Goal: Information Seeking & Learning: Understand process/instructions

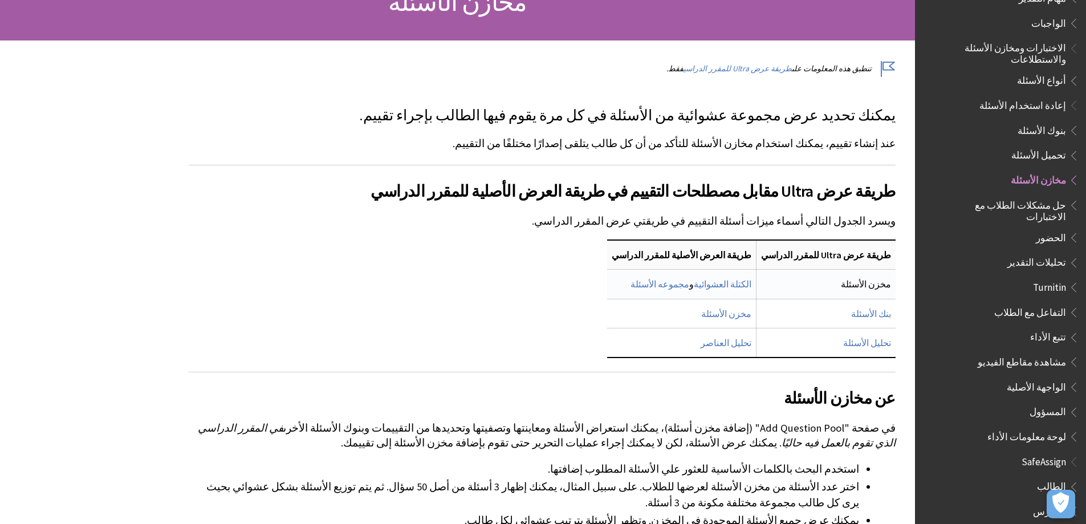
scroll to position [171, 0]
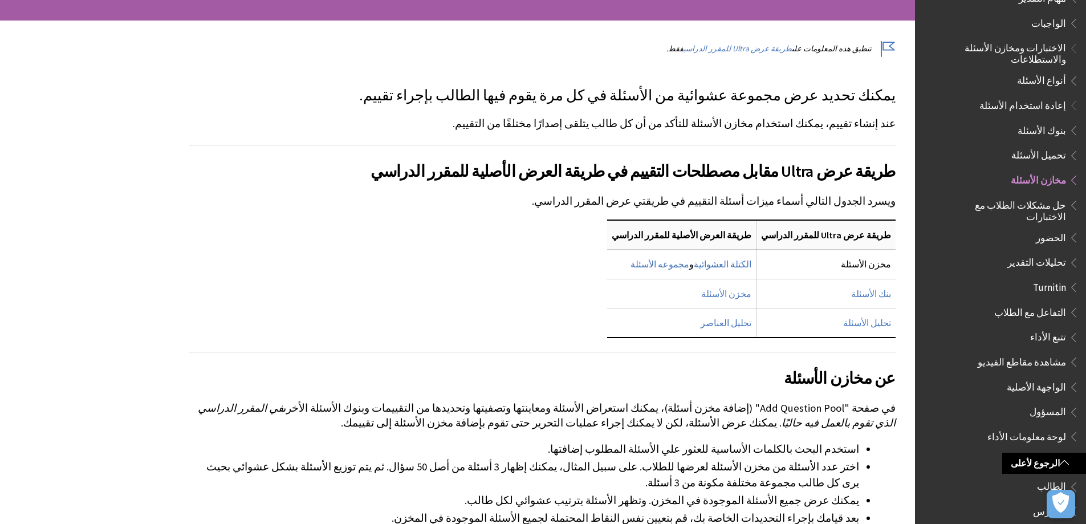
click at [1039, 121] on span "بنوك الأسئلة" at bounding box center [1042, 128] width 48 height 15
click at [1040, 146] on span "تحميل الأسئلة" at bounding box center [1038, 153] width 55 height 15
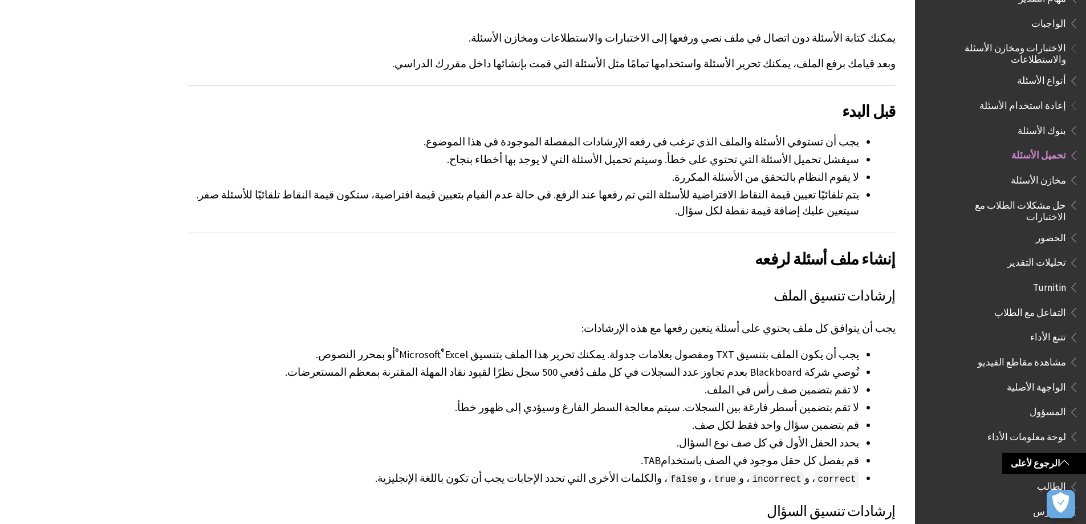
scroll to position [285, 0]
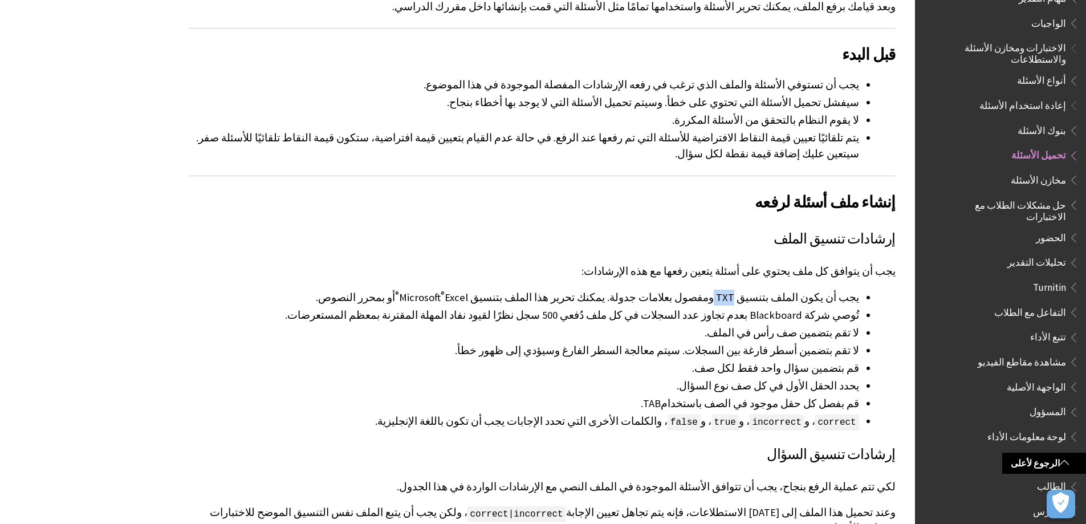
drag, startPoint x: 766, startPoint y: 282, endPoint x: 748, endPoint y: 281, distance: 18.3
click at [748, 290] on li "يجب أن يكون الملف بتنسيق TXT ومفصول بعلامات جدولة. يمكنك تحرير هذا الملف بتنسيق…" at bounding box center [524, 298] width 670 height 16
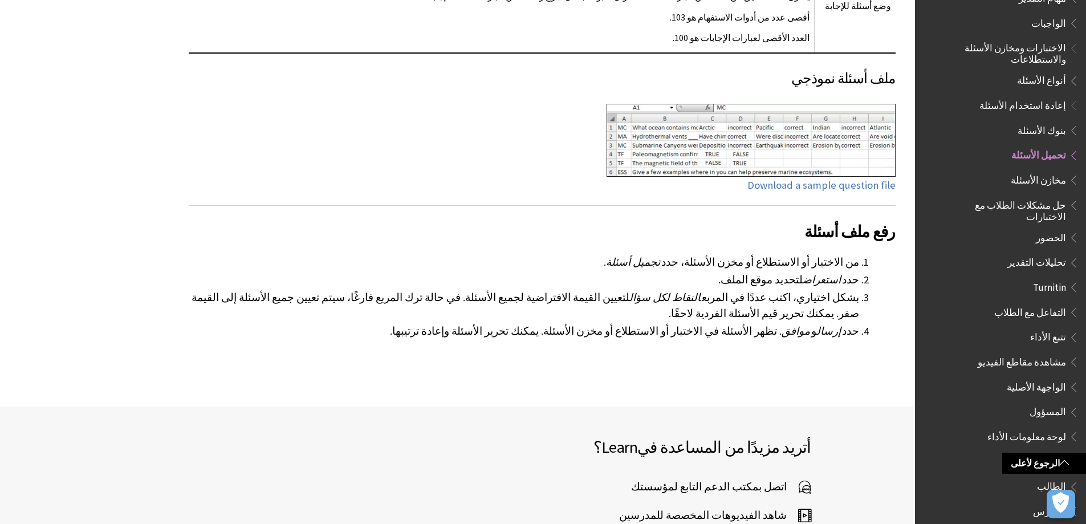
scroll to position [1539, 0]
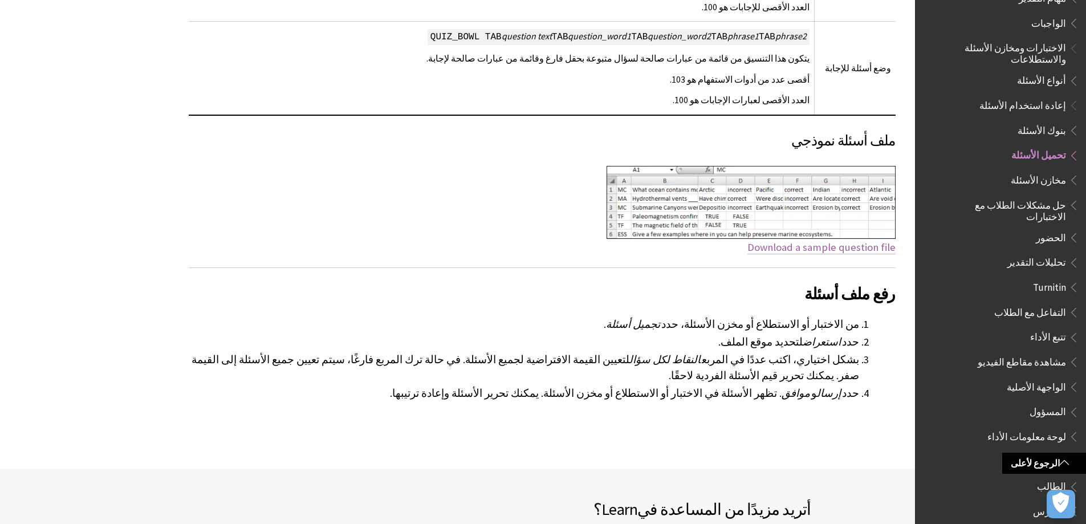
click at [833, 241] on link "Download a sample question file" at bounding box center [821, 248] width 148 height 14
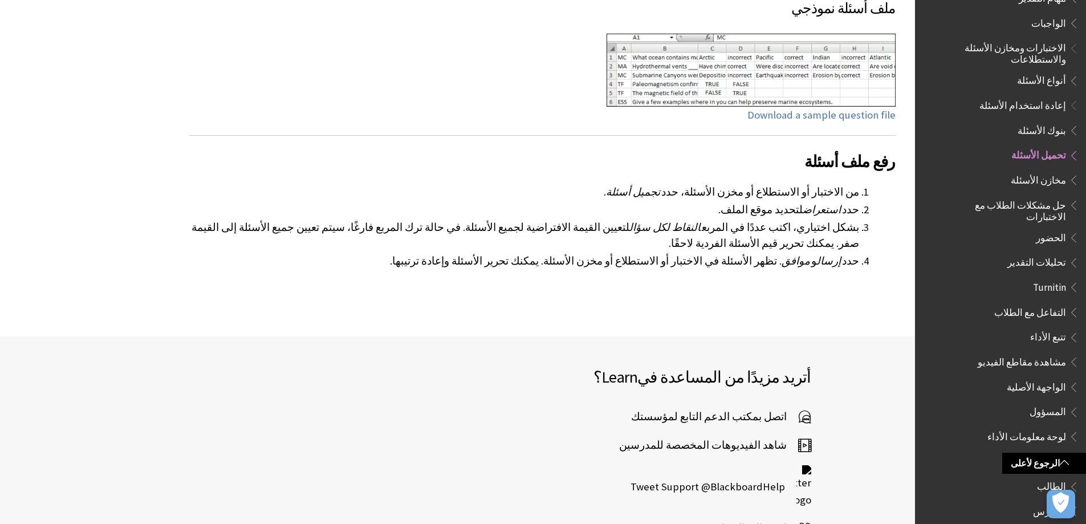
scroll to position [1710, 0]
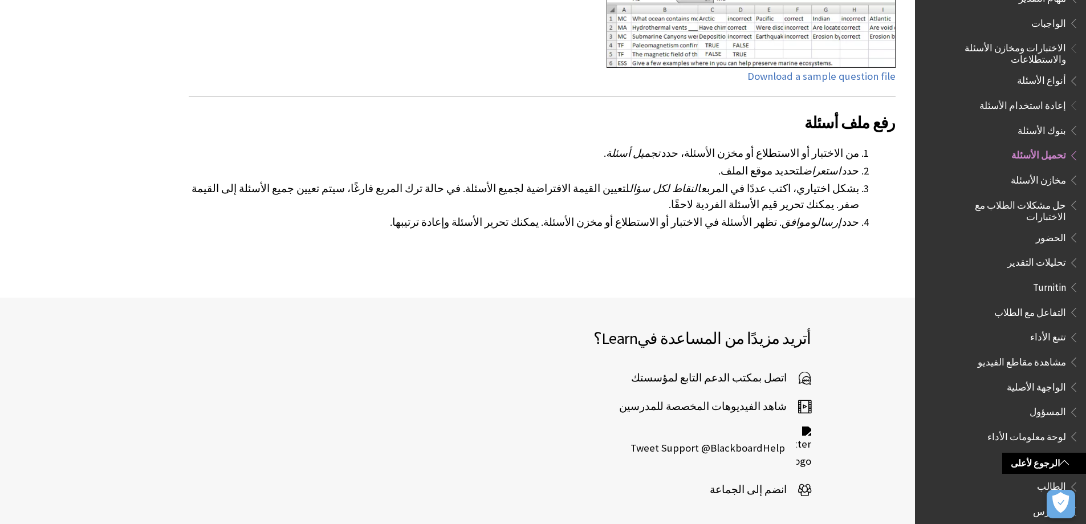
click at [745, 398] on span "شاهد الفيديوهات المخصصة للمدرسين" at bounding box center [708, 406] width 179 height 17
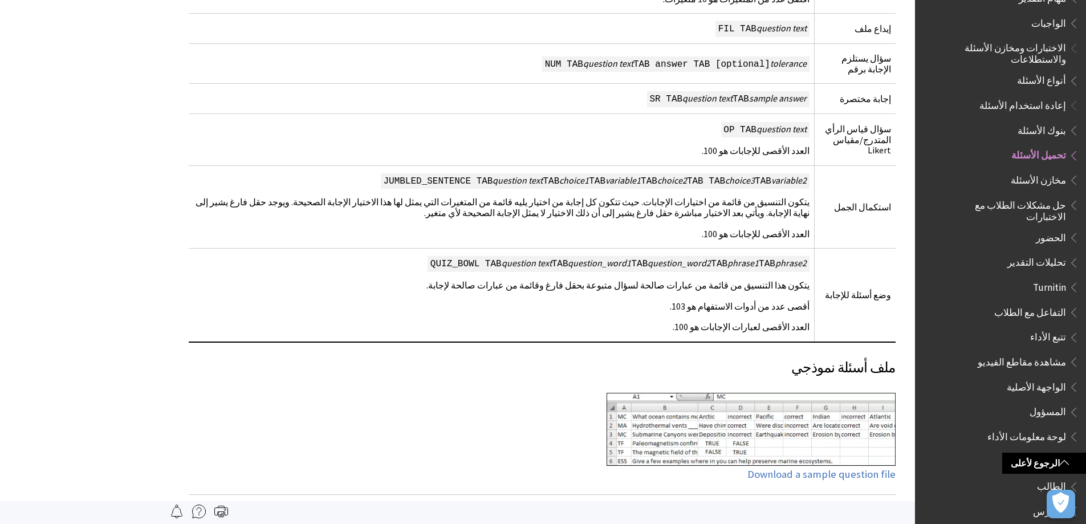
scroll to position [1311, 0]
click at [1037, 170] on span "مخازن الأسئلة" at bounding box center [1038, 177] width 55 height 15
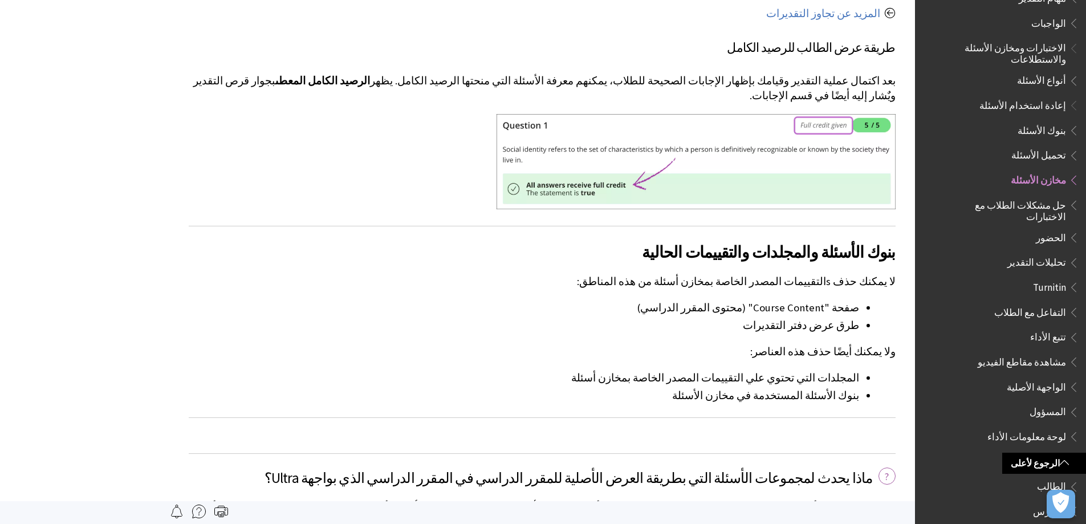
scroll to position [4685, 0]
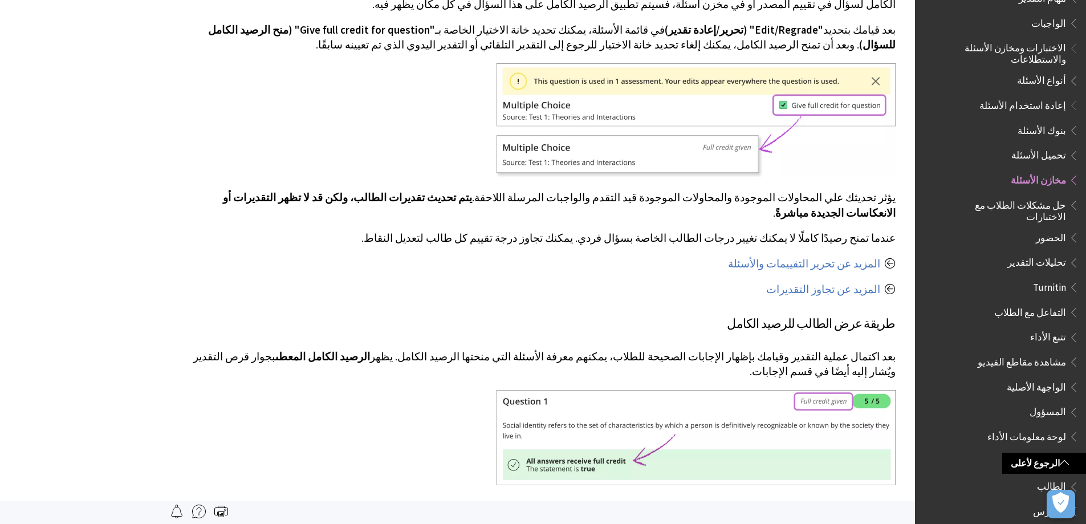
click at [1040, 96] on span "إعادة استخدام الأسئلة" at bounding box center [1022, 103] width 87 height 15
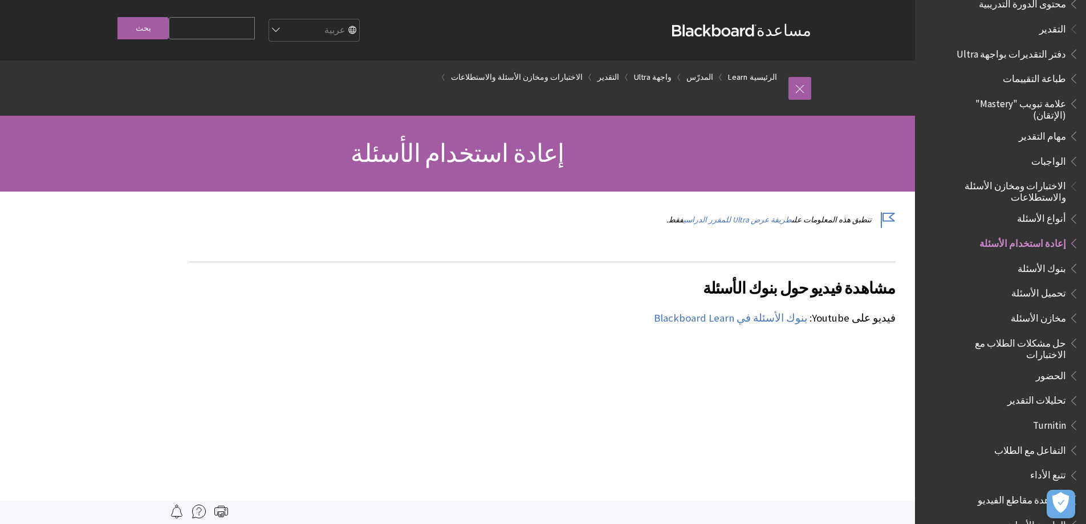
scroll to position [1312, 0]
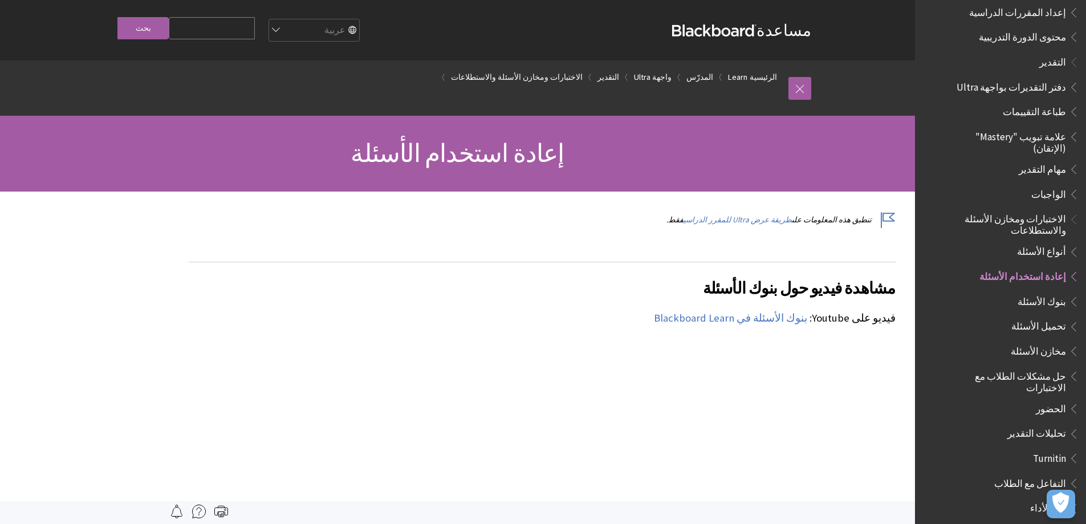
click at [1035, 210] on span "الاختبارات ومخازن الأسئلة والاستطلاعات" at bounding box center [1006, 223] width 120 height 27
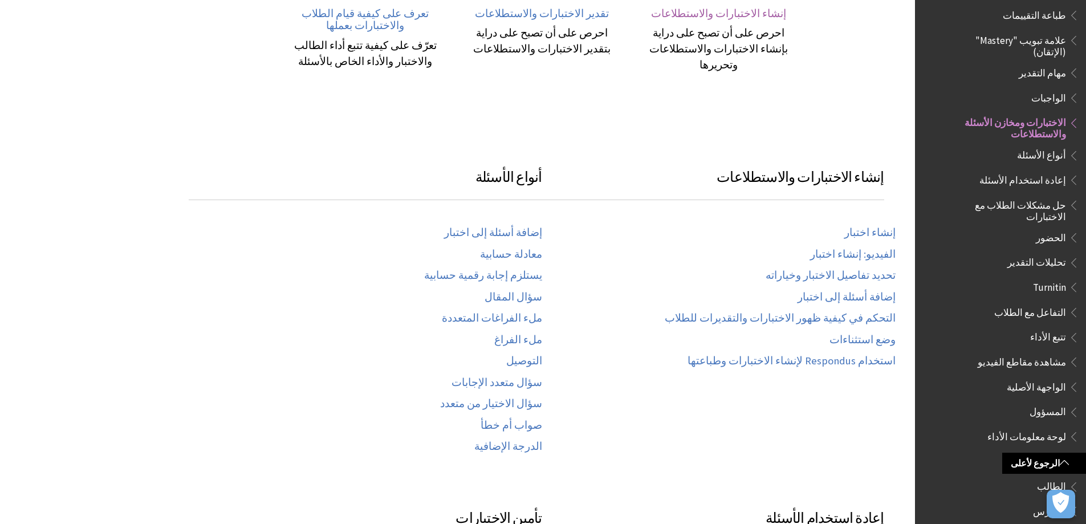
scroll to position [1294, 0]
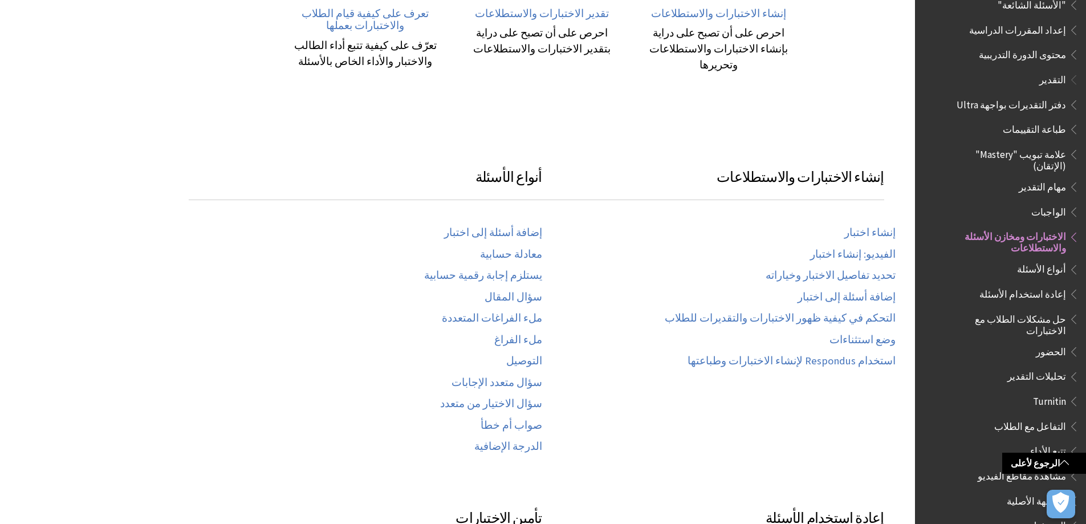
click at [1062, 95] on span "دفتر التقديرات بواجهة Ultra" at bounding box center [1011, 102] width 109 height 15
click at [1074, 95] on span "Book outline for Blackboard Learn Help" at bounding box center [1072, 102] width 12 height 14
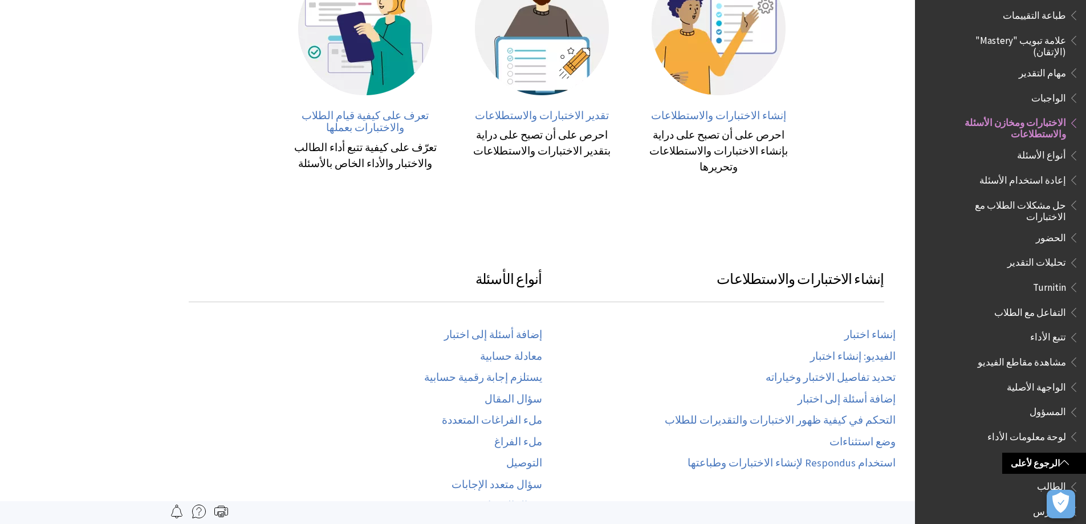
scroll to position [157, 0]
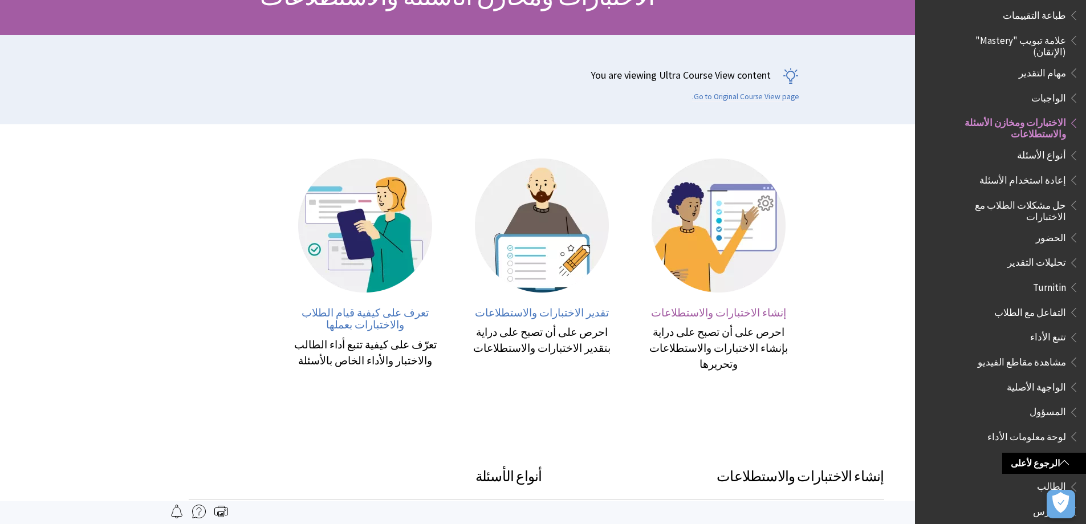
click at [707, 304] on div at bounding box center [719, 232] width 154 height 148
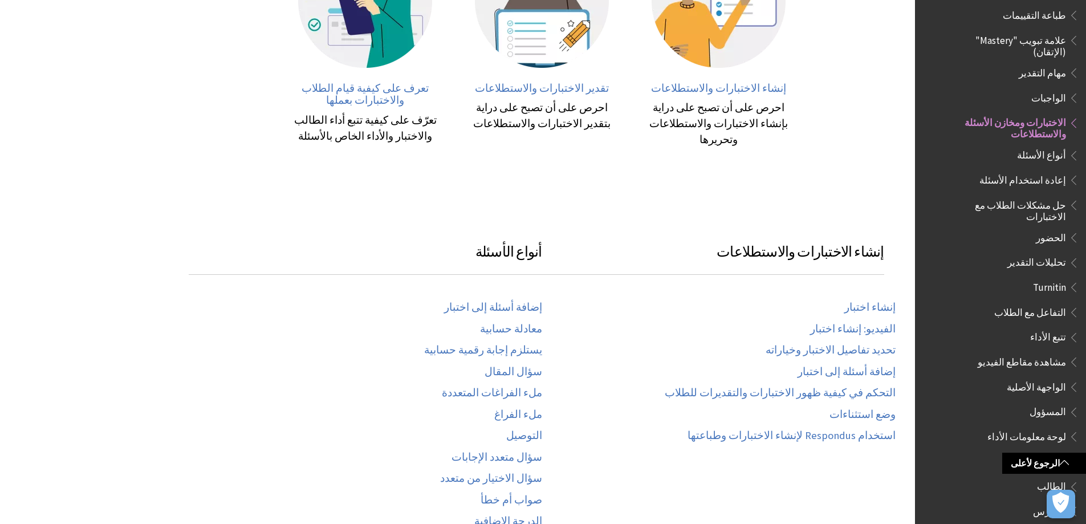
scroll to position [399, 0]
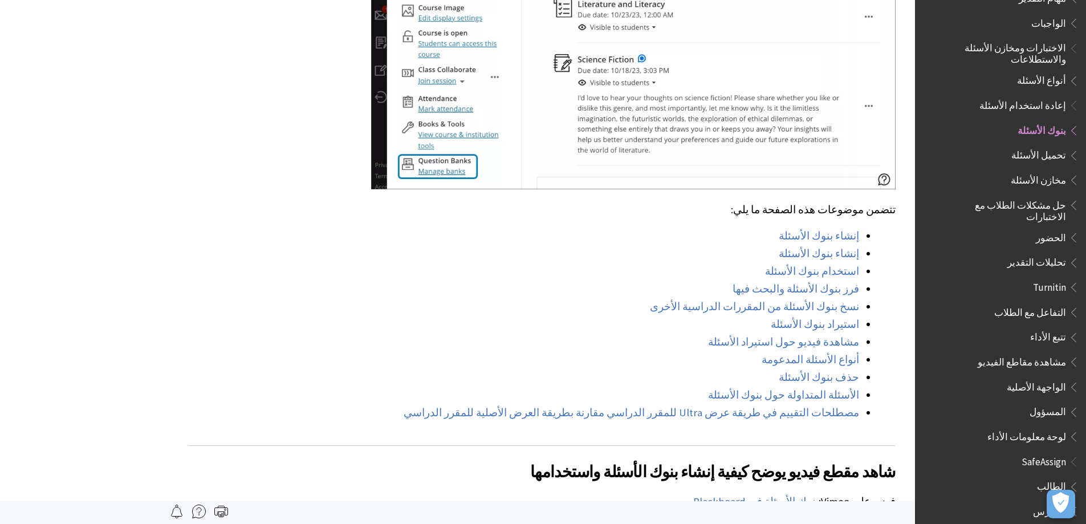
scroll to position [741, 0]
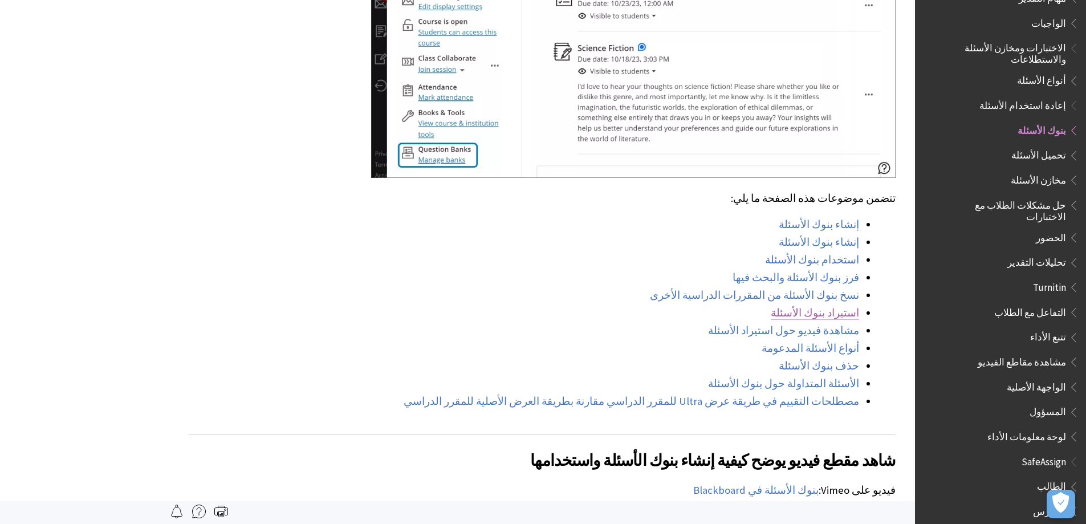
click at [841, 306] on link "استيراد بنوك الأسئلة" at bounding box center [815, 313] width 88 height 14
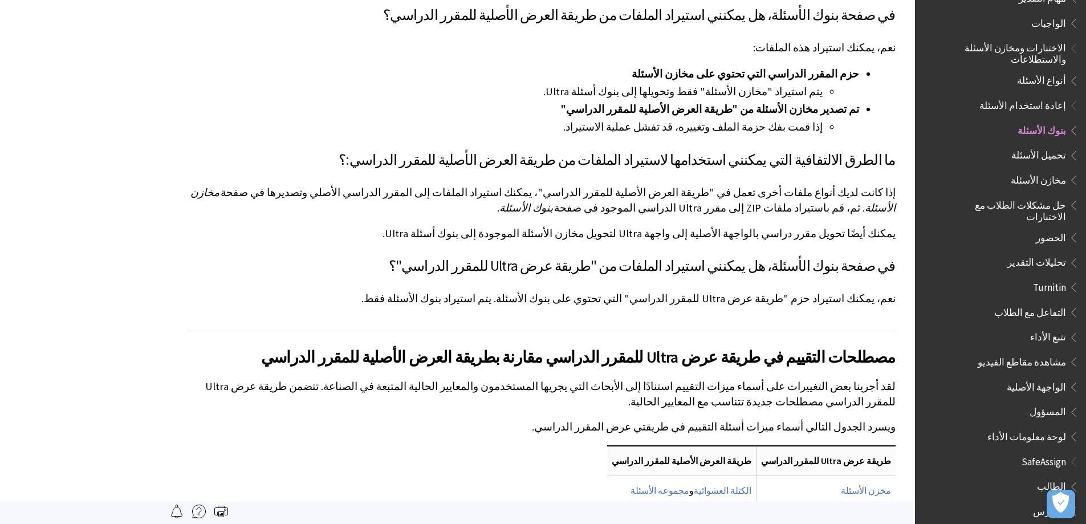
scroll to position [8899, 0]
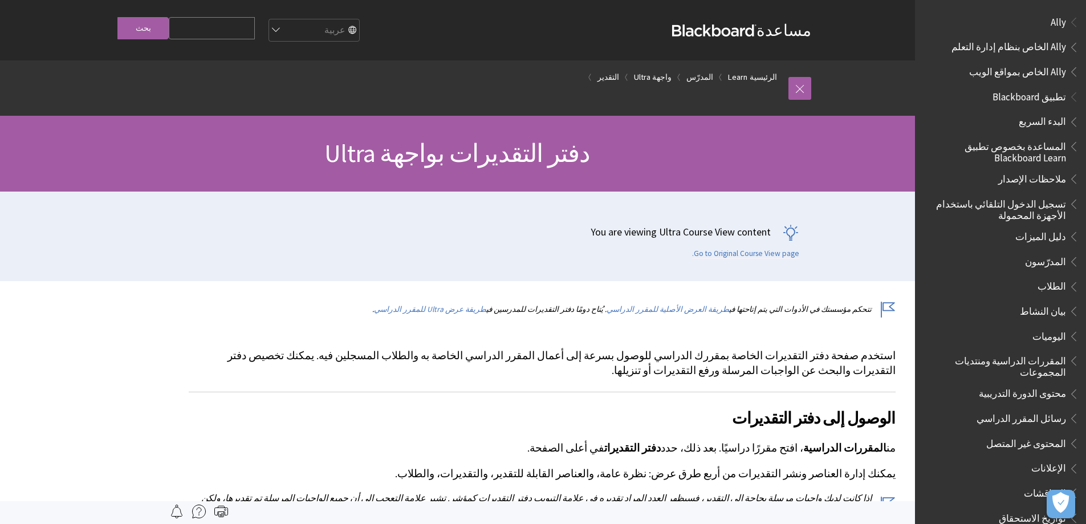
scroll to position [1353, 0]
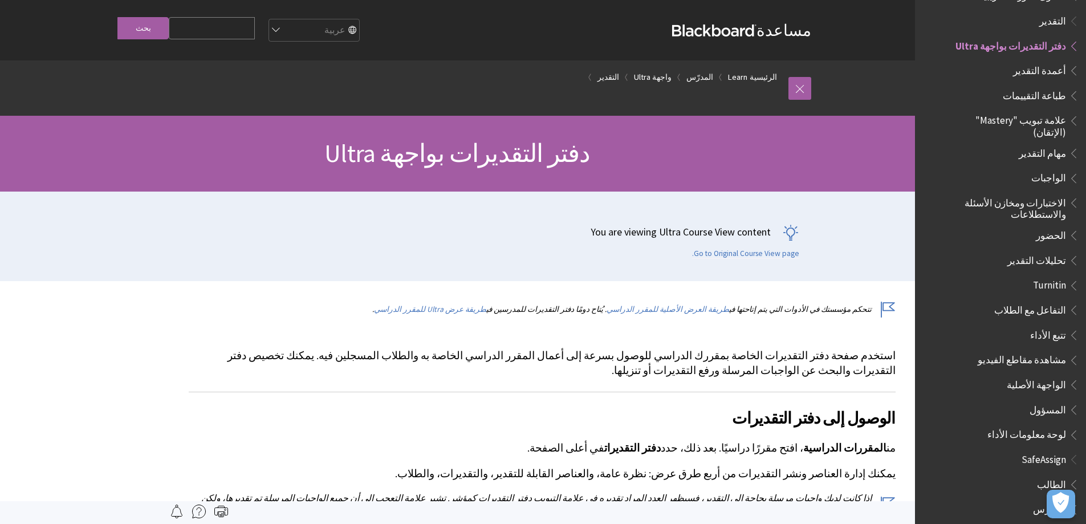
click at [1074, 36] on span "Book outline for Blackboard Learn Help" at bounding box center [1072, 43] width 12 height 14
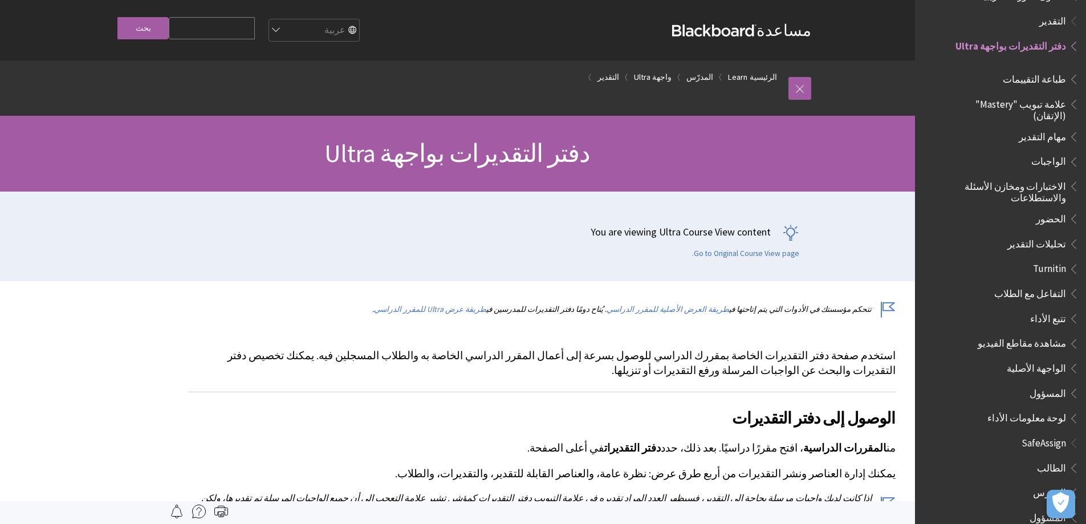
scroll to position [1333, 0]
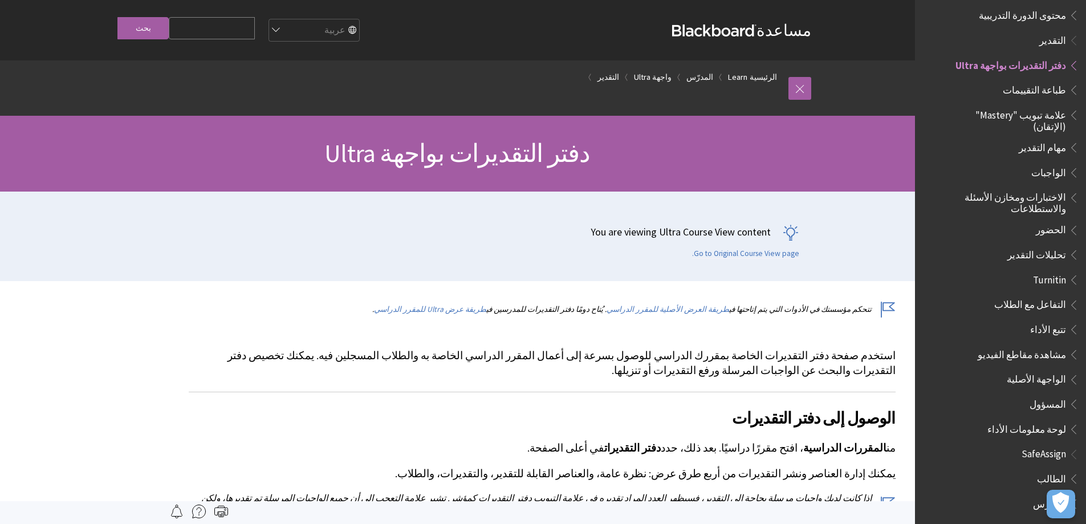
click at [1078, 56] on span "دفتر التقديرات بواجهة Ultra" at bounding box center [1012, 65] width 135 height 19
click at [1075, 56] on span "Book outline for Blackboard Learn Help" at bounding box center [1072, 63] width 12 height 14
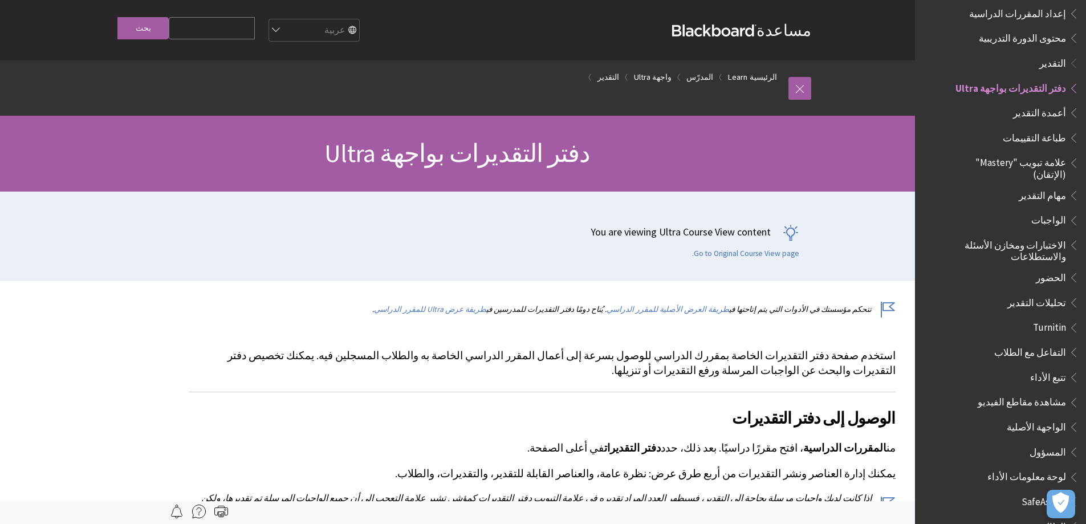
scroll to position [1311, 0]
click at [1072, 235] on span "Book outline for Blackboard Learn Help" at bounding box center [1072, 242] width 12 height 14
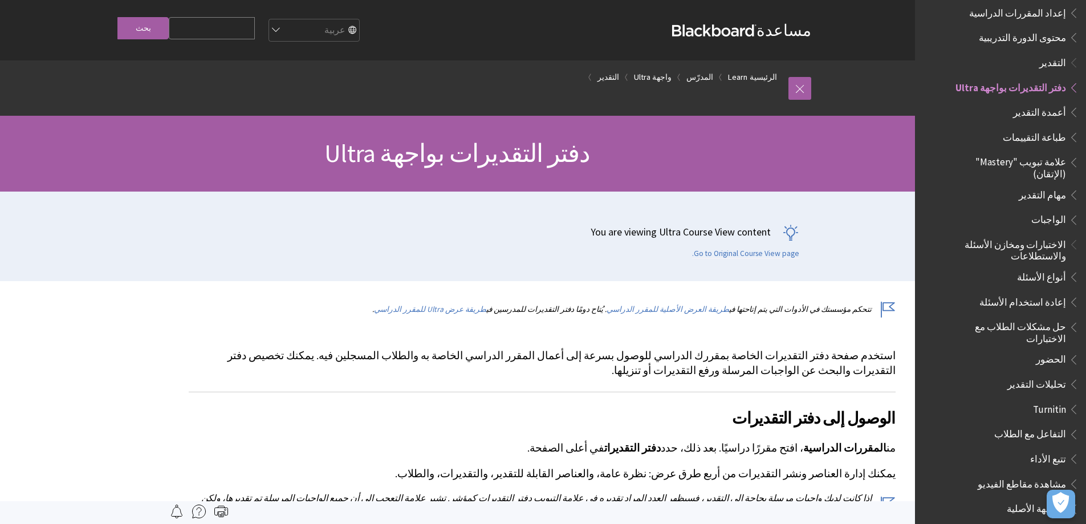
click at [1075, 235] on span "Book outline for Blackboard Learn Help" at bounding box center [1072, 242] width 12 height 14
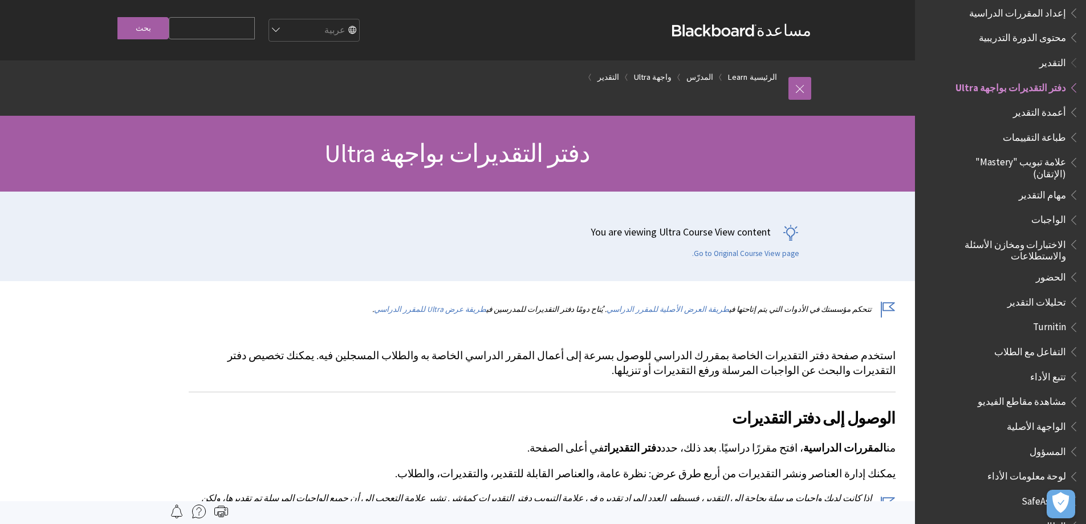
click at [1075, 235] on span "Book outline for Blackboard Learn Help" at bounding box center [1072, 242] width 12 height 14
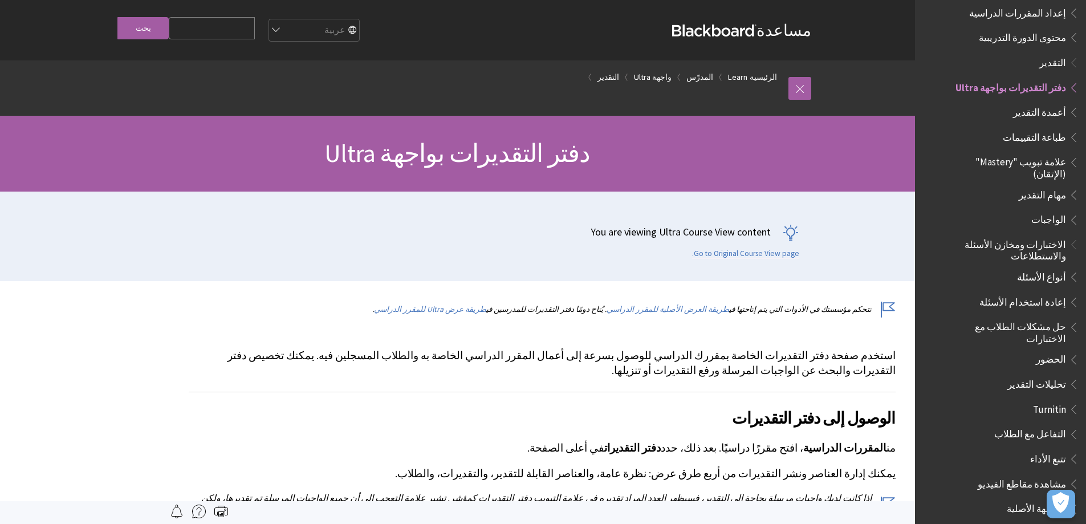
click at [1074, 235] on span "Book outline for Blackboard Learn Help" at bounding box center [1072, 242] width 12 height 14
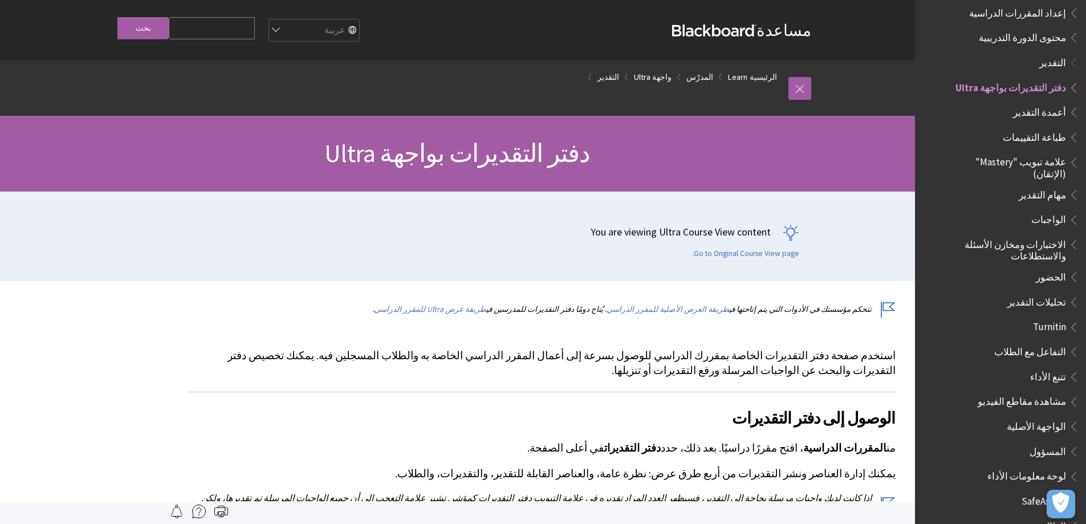
click at [1074, 235] on span "Book outline for Blackboard Learn Help" at bounding box center [1072, 242] width 12 height 14
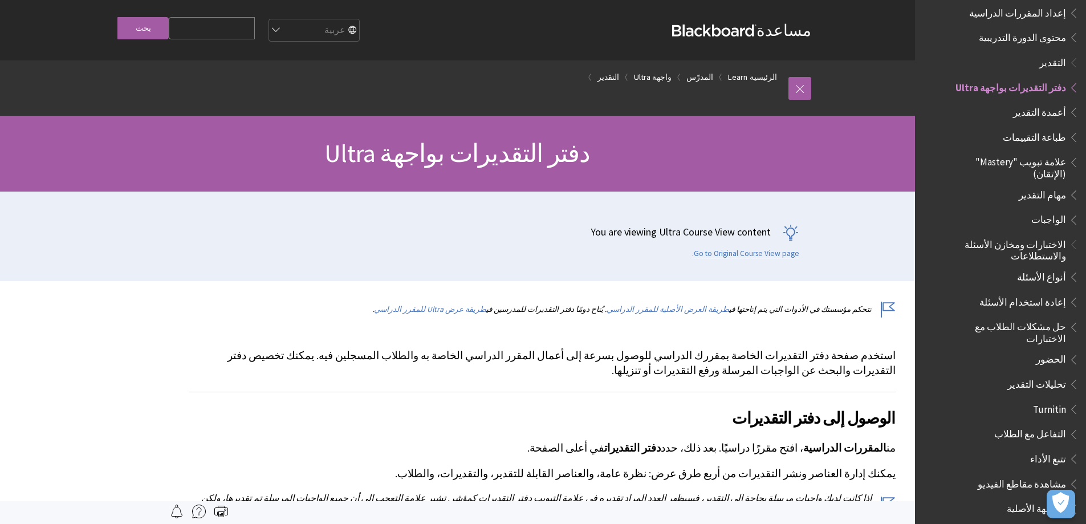
click at [1074, 235] on span "Book outline for Blackboard Learn Help" at bounding box center [1072, 242] width 12 height 14
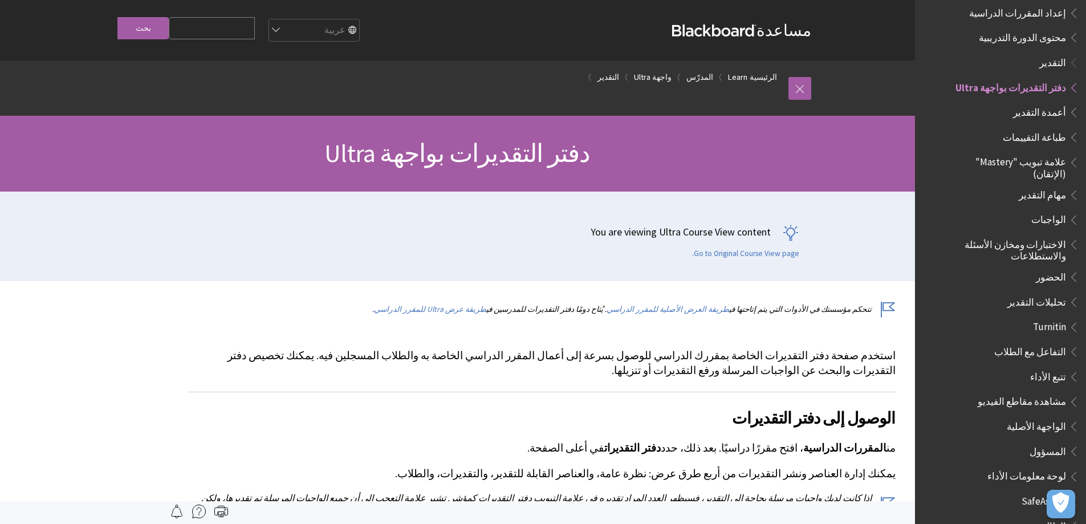
click at [1074, 235] on span "Book outline for Blackboard Learn Help" at bounding box center [1072, 242] width 12 height 14
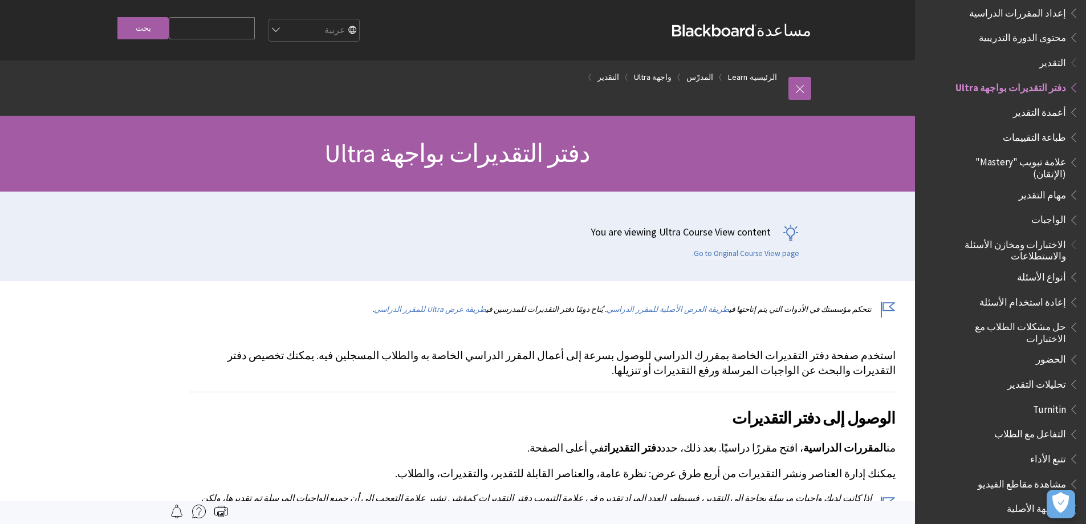
click at [1033, 318] on span "حل مشكلات الطلاب مع الاختبارات" at bounding box center [1009, 331] width 115 height 27
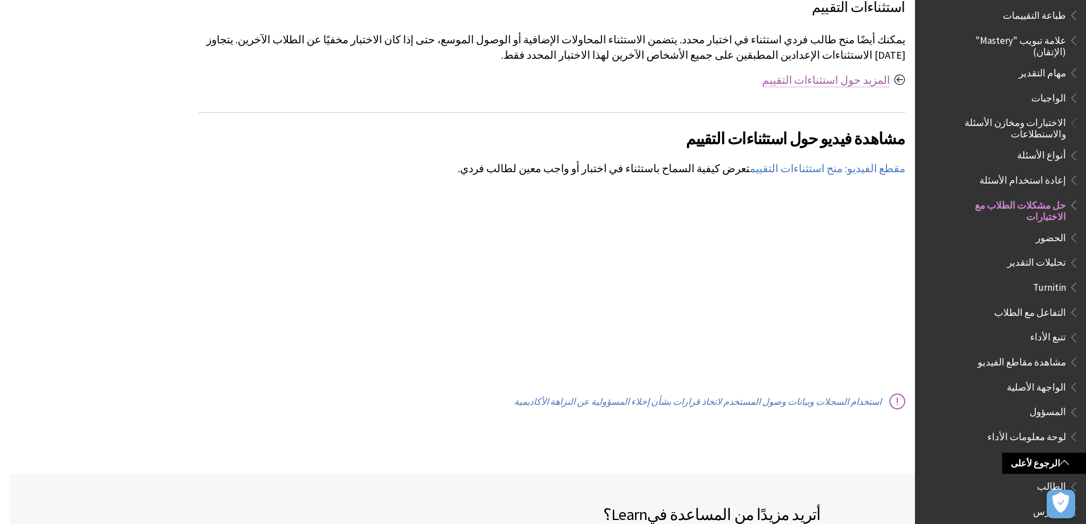
scroll to position [684, -10]
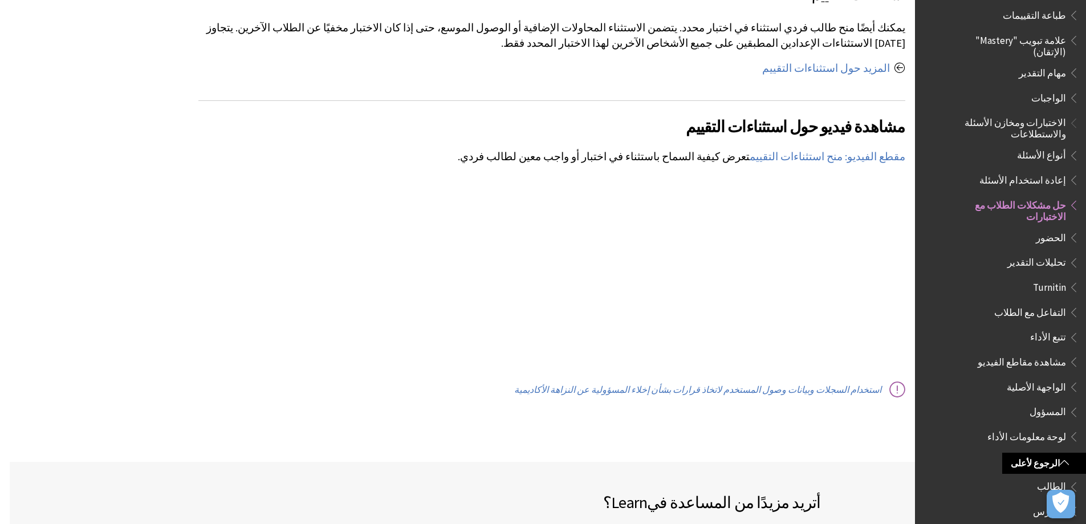
click at [1044, 146] on span "أنواع الأسئلة" at bounding box center [1041, 153] width 49 height 15
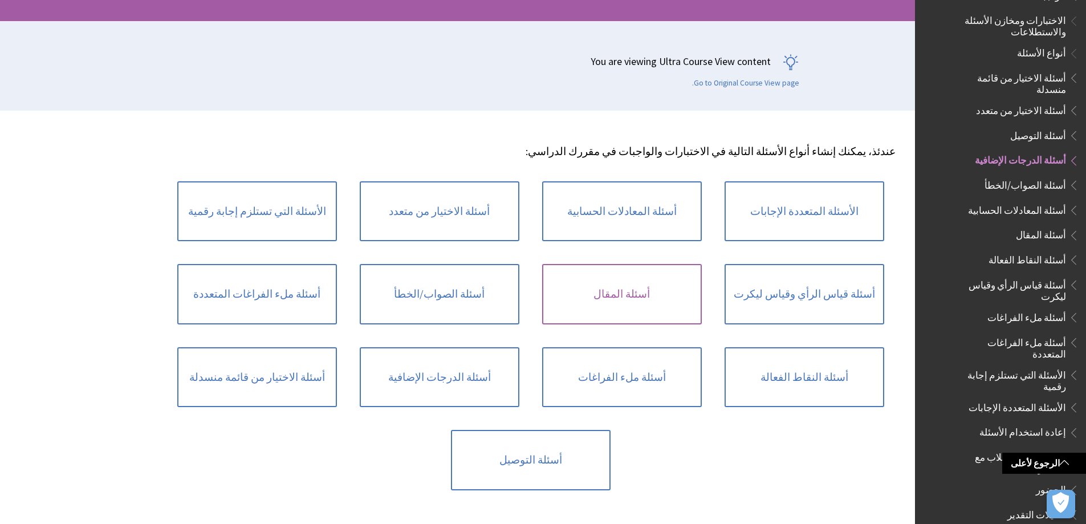
scroll to position [171, 0]
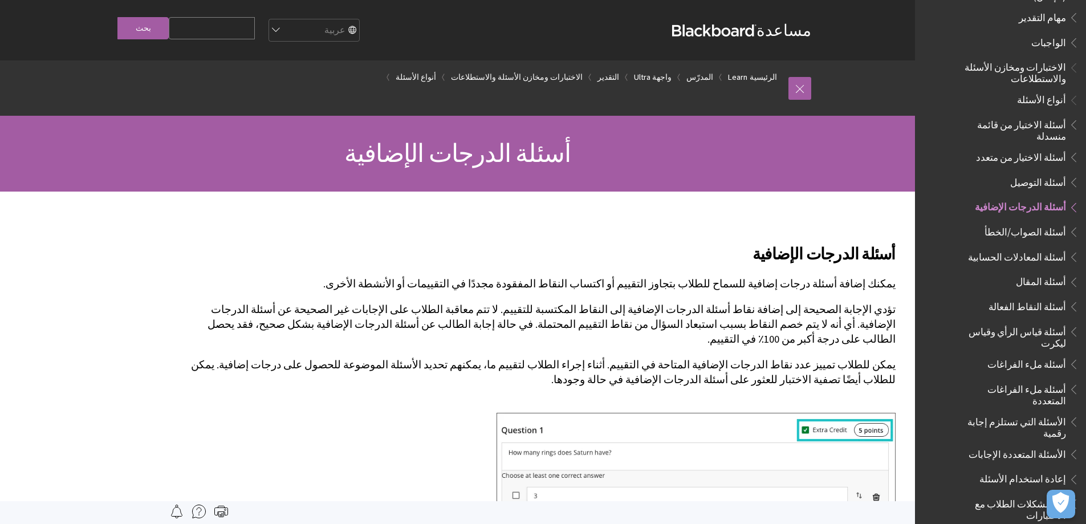
scroll to position [1438, 0]
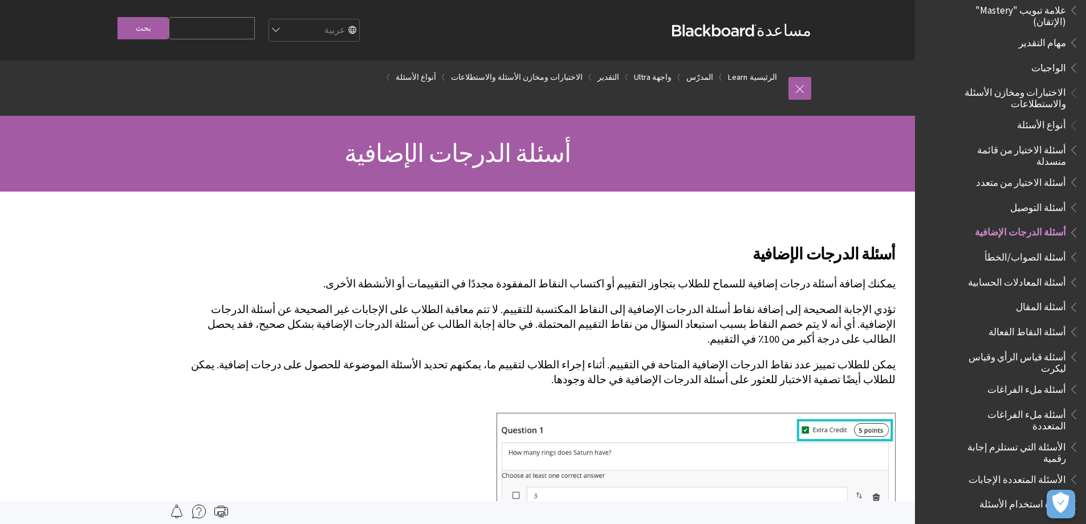
click at [1044, 83] on span "الاختبارات ومخازن الأسئلة والاستطلاعات" at bounding box center [1006, 96] width 120 height 27
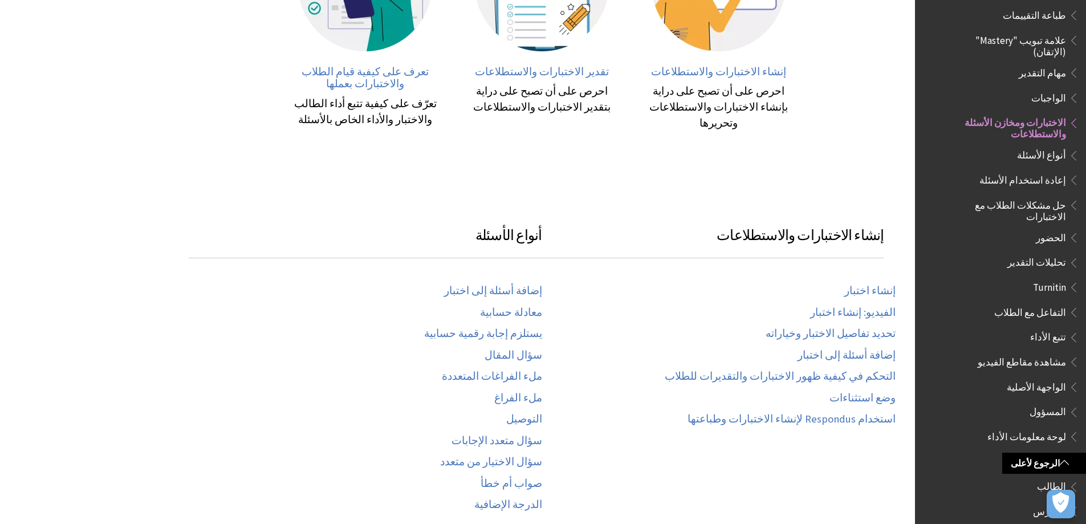
scroll to position [399, 0]
click at [733, 68] on span "إنشاء الاختبارات والاستطلاعات" at bounding box center [718, 70] width 135 height 13
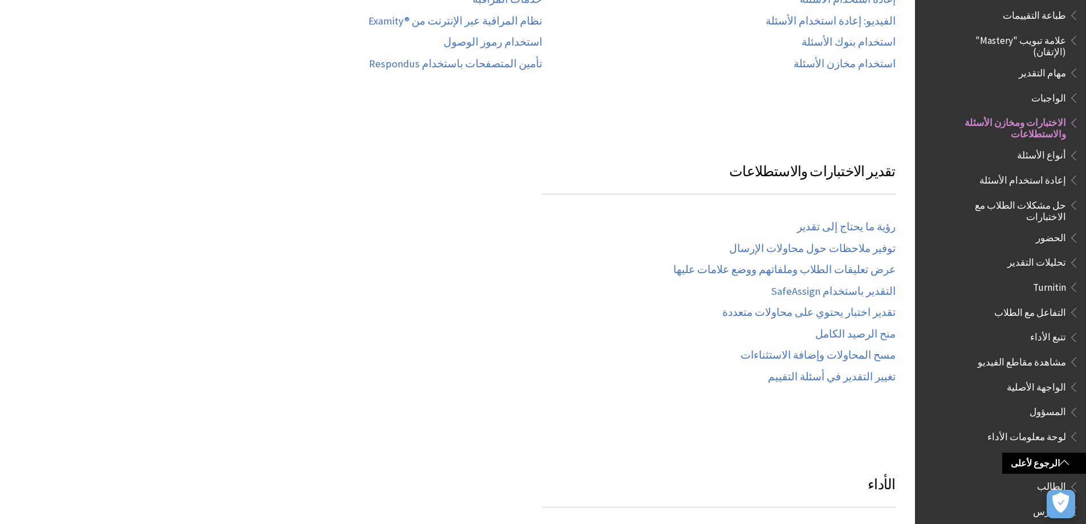
scroll to position [1044, 0]
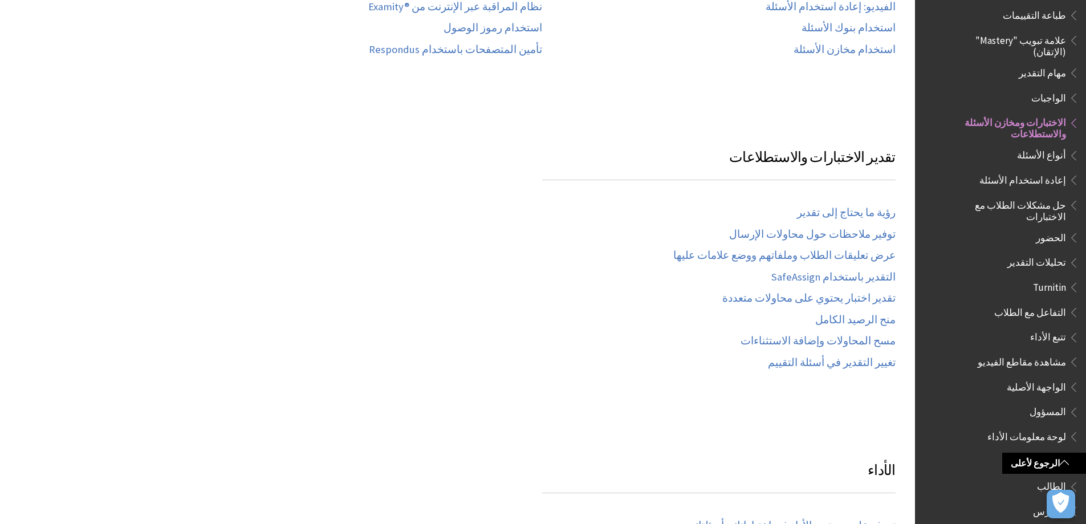
click at [971, 146] on span "أنواع الأسئلة" at bounding box center [1014, 155] width 129 height 19
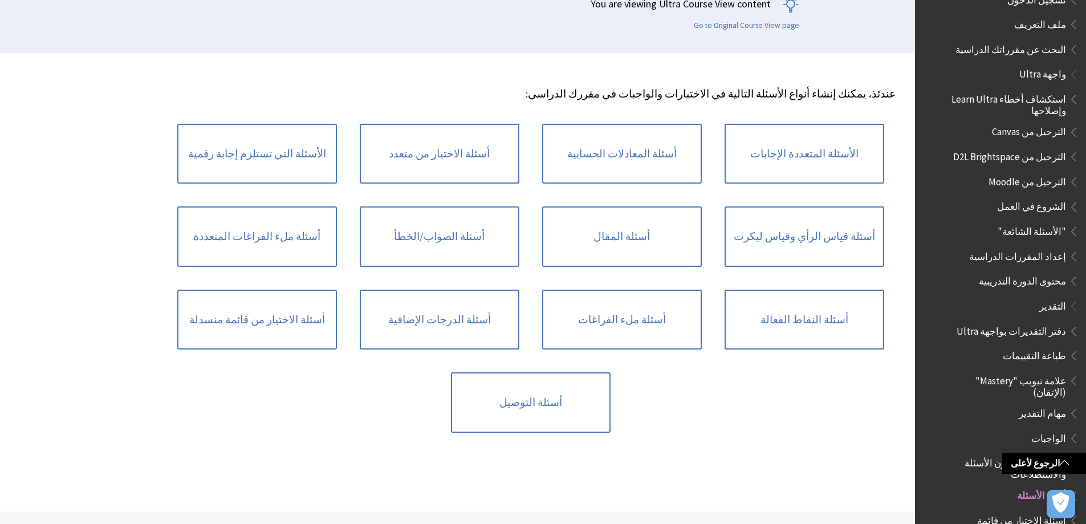
scroll to position [1048, 0]
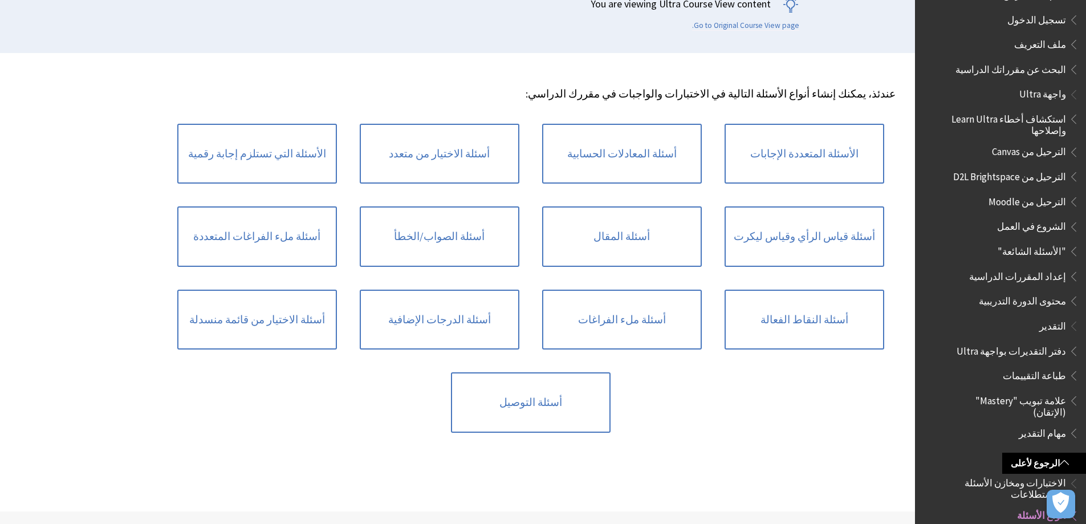
click at [1076, 267] on span "Book outline for Blackboard Learn Help" at bounding box center [1072, 274] width 12 height 14
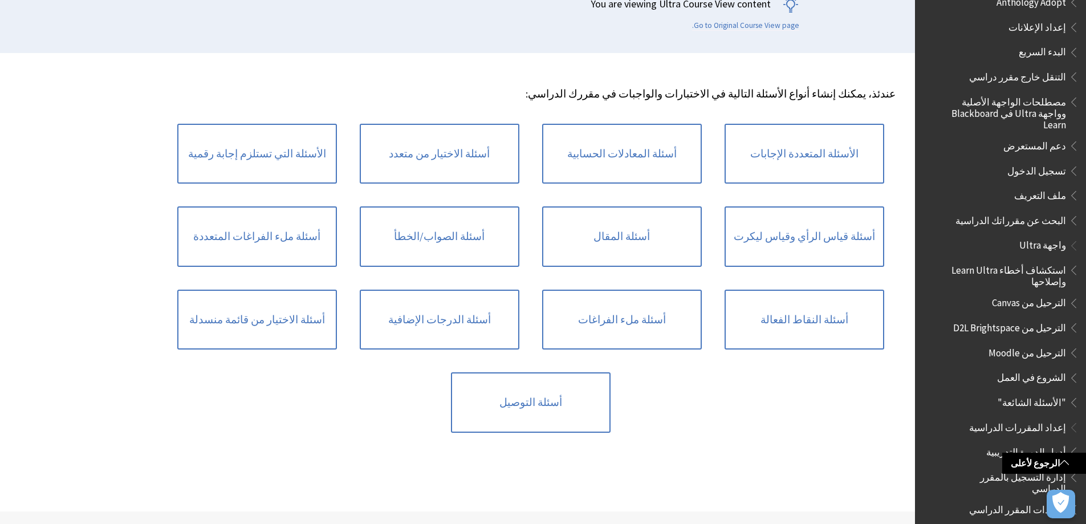
scroll to position [877, 0]
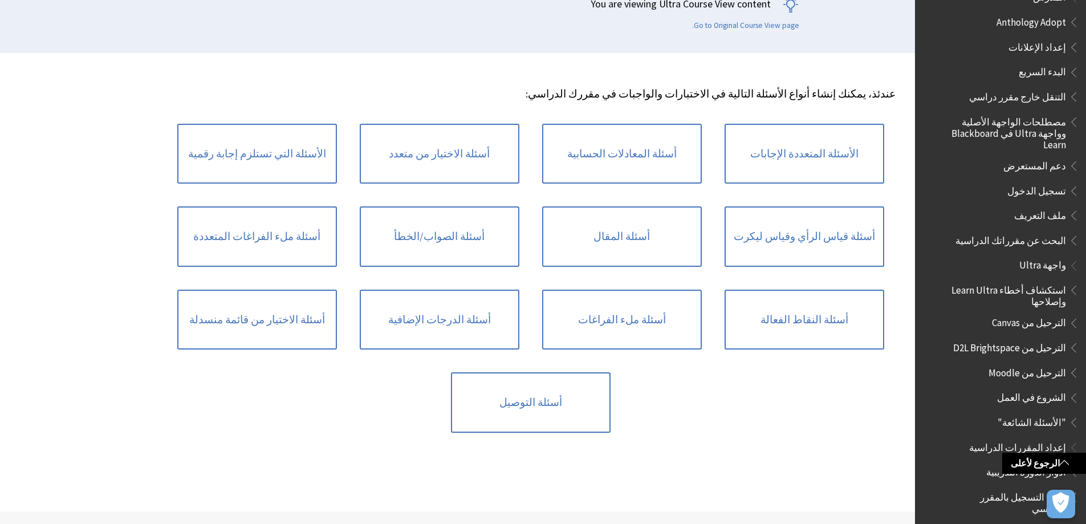
click at [1076, 256] on span "Book outline for Blackboard Learn Help" at bounding box center [1072, 263] width 12 height 14
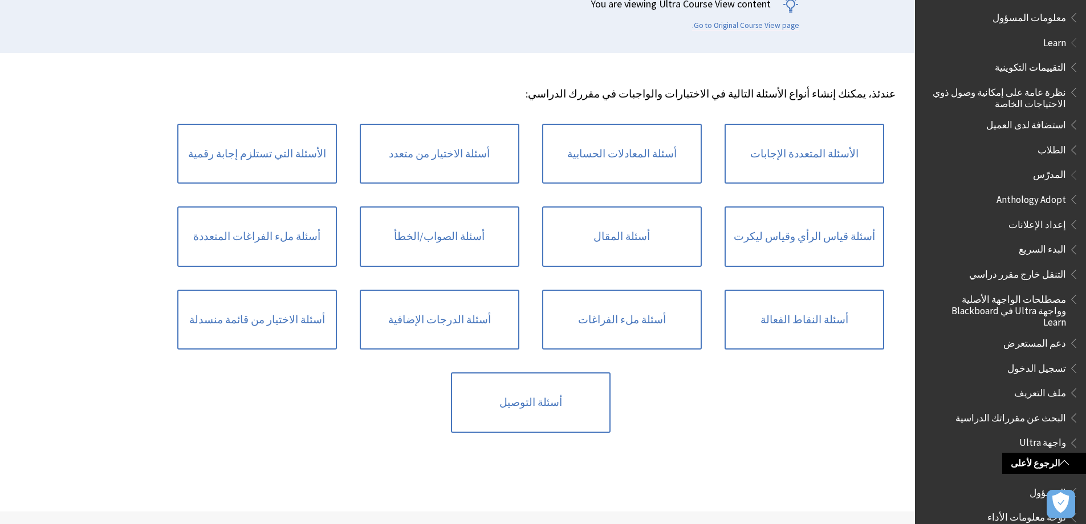
scroll to position [681, 0]
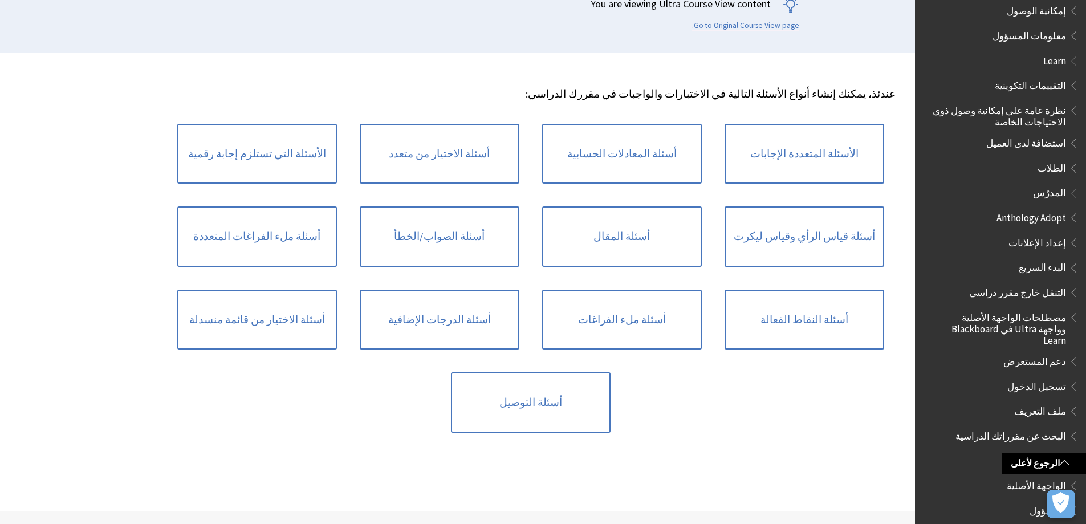
click at [1075, 235] on span "Book outline for Blackboard Learn Help" at bounding box center [1072, 240] width 12 height 14
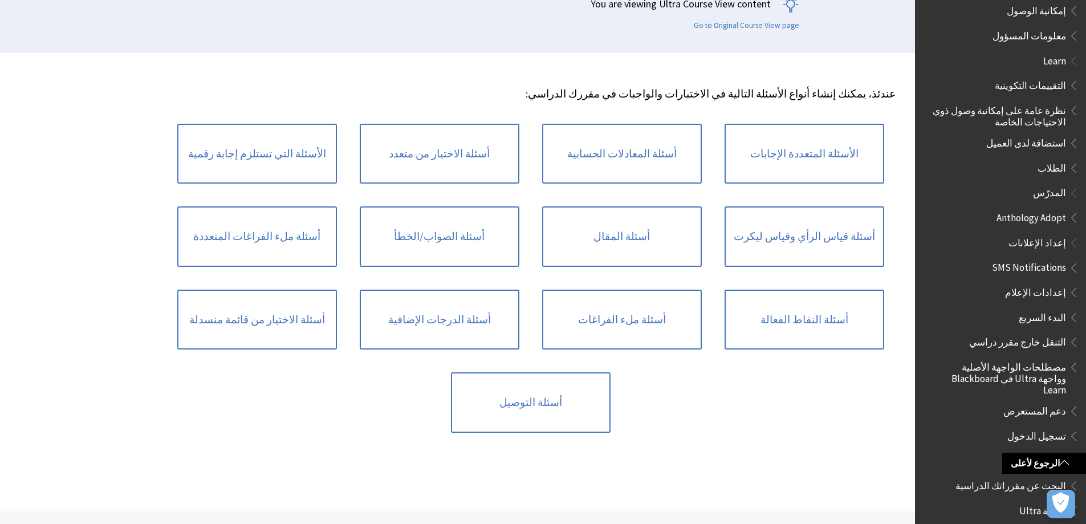
click at [1074, 185] on span "Book outline for Blackboard Learn Help" at bounding box center [1072, 191] width 12 height 14
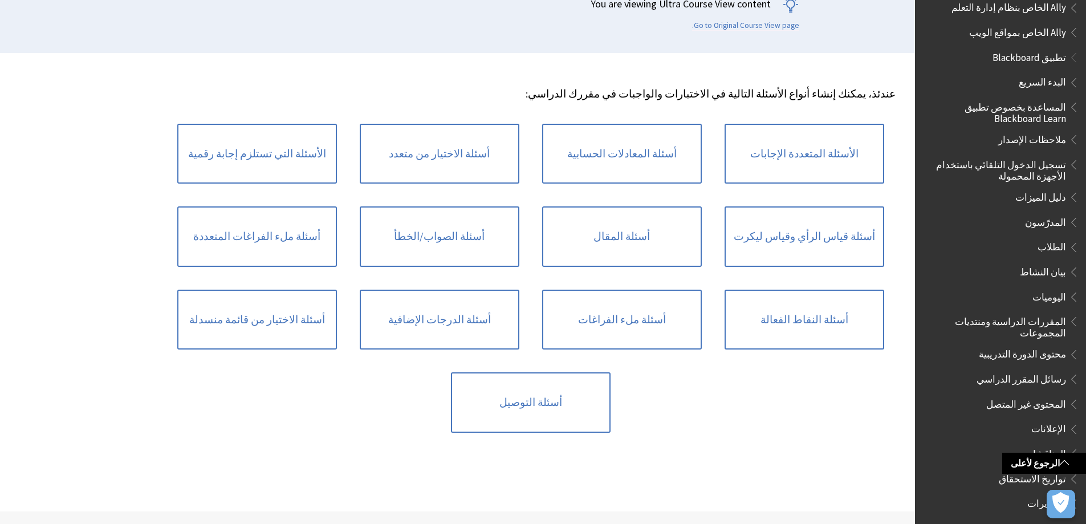
scroll to position [57, 0]
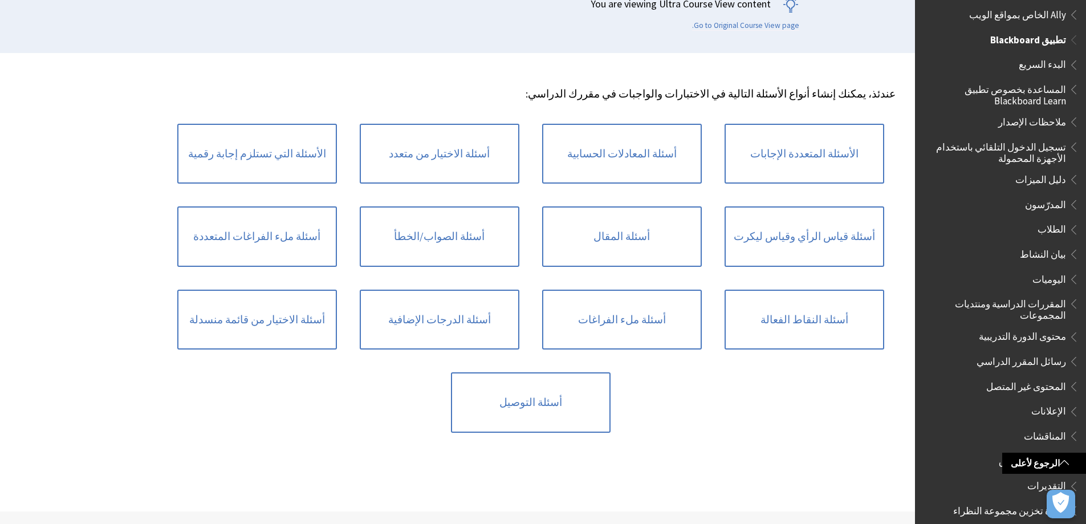
click at [1071, 203] on span "Book outline for Blackboard App Help" at bounding box center [1072, 202] width 12 height 14
click at [1074, 205] on span "Book outline for Blackboard App Help" at bounding box center [1072, 202] width 12 height 14
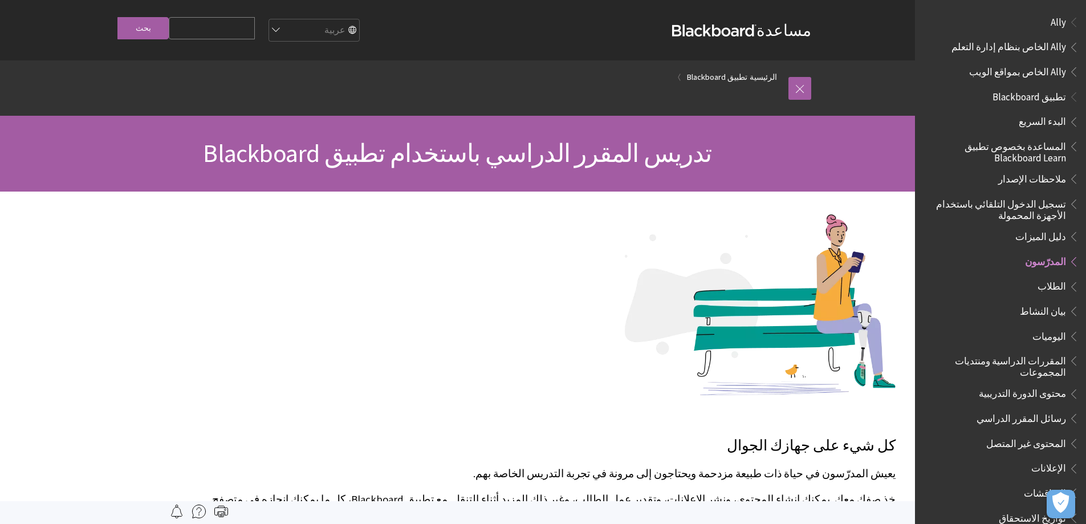
scroll to position [235, 0]
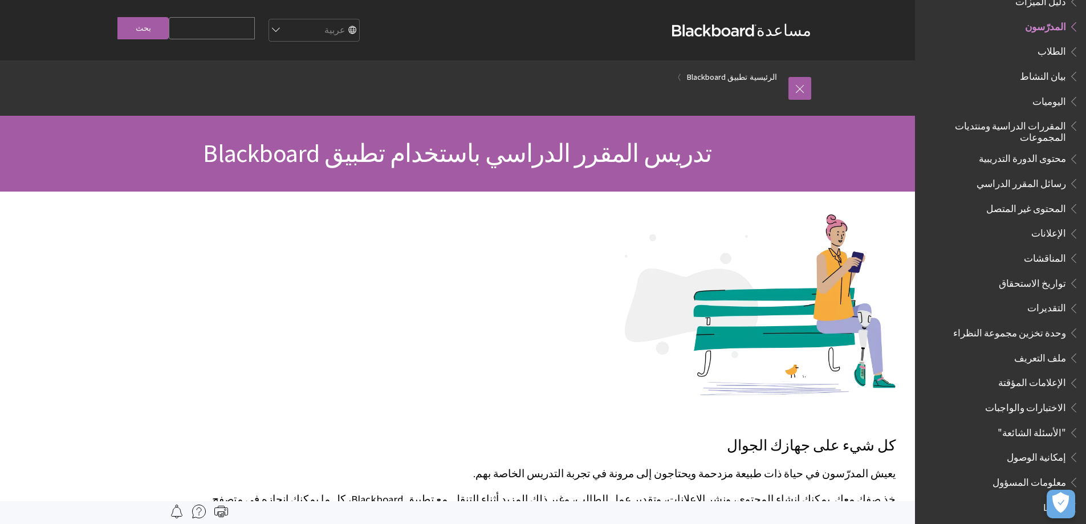
click at [1060, 153] on span "محتوى الدورة التدريبية" at bounding box center [1022, 156] width 87 height 15
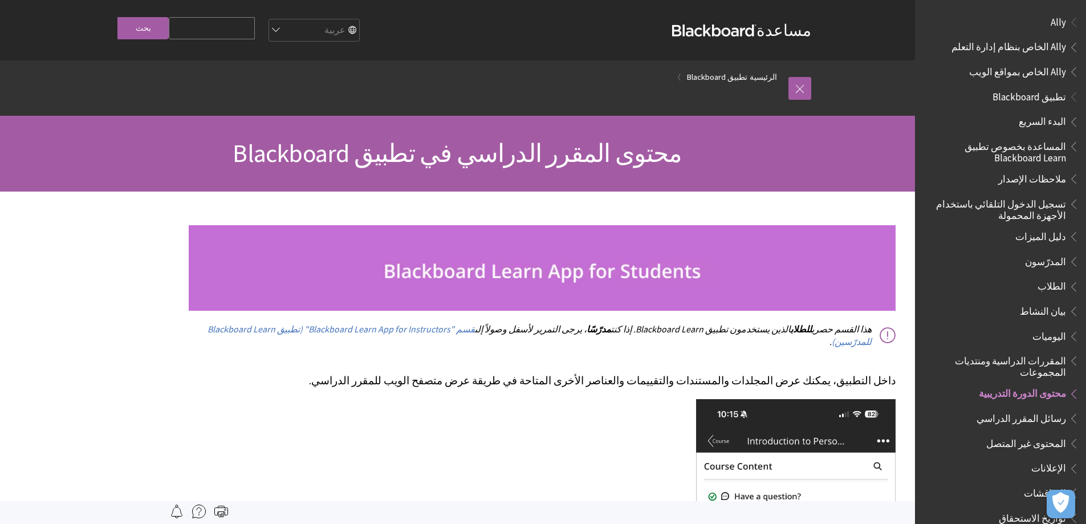
scroll to position [359, 0]
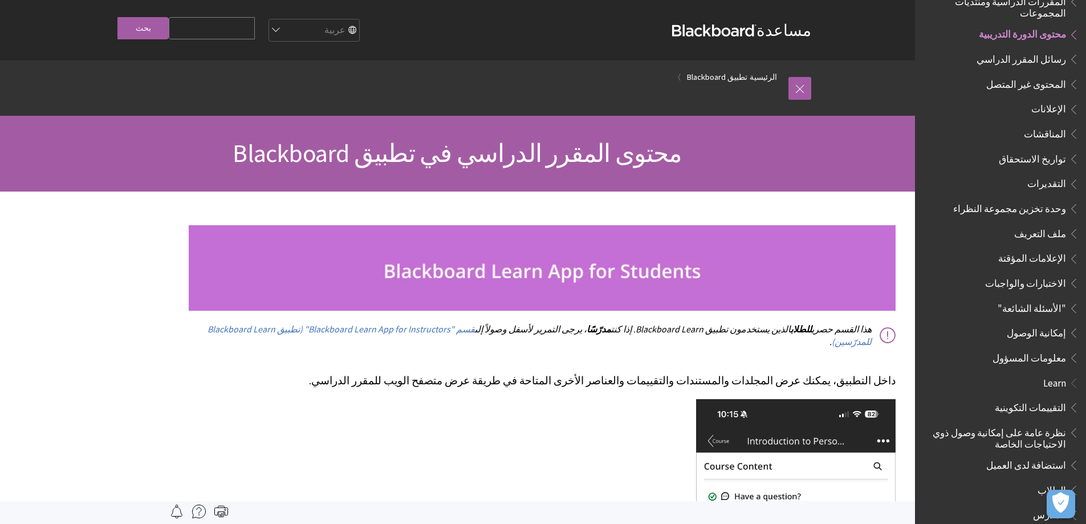
click at [1075, 277] on span "Book outline for Blackboard App Help" at bounding box center [1072, 281] width 12 height 14
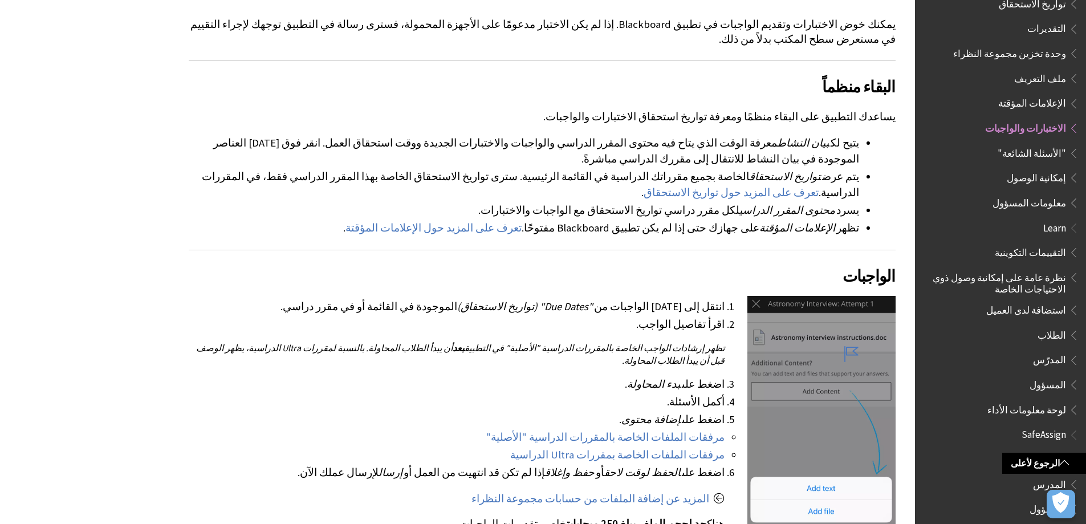
scroll to position [285, 0]
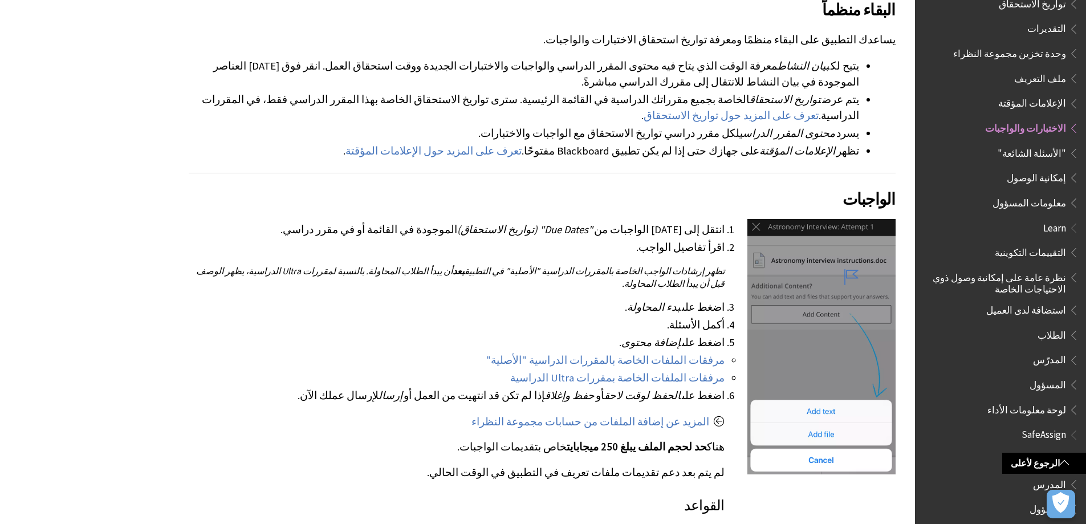
click at [1073, 145] on span "Book outline for Blackboard App Help" at bounding box center [1072, 151] width 12 height 14
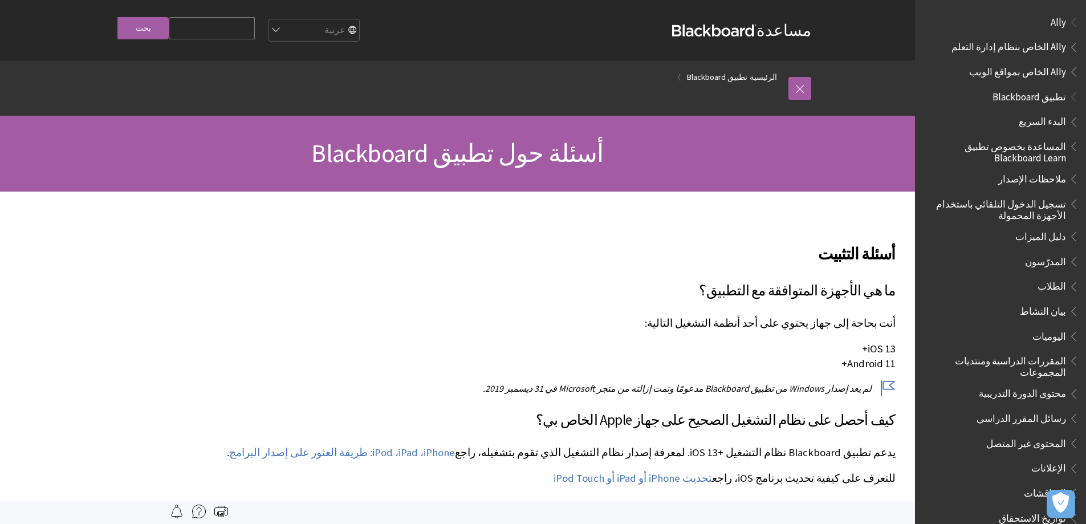
scroll to position [514, 0]
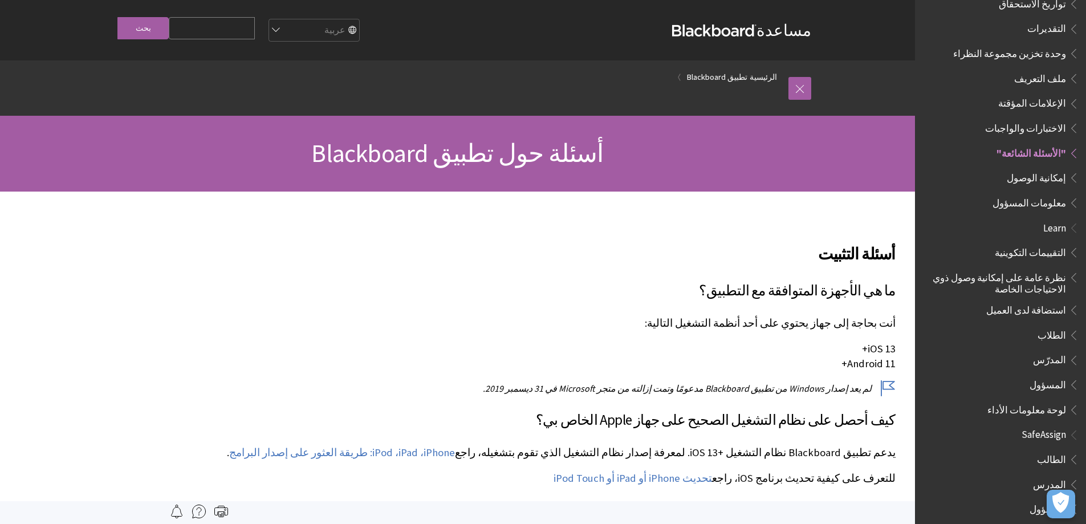
click at [1075, 169] on span "Book outline for Blackboard App Help" at bounding box center [1072, 175] width 12 height 14
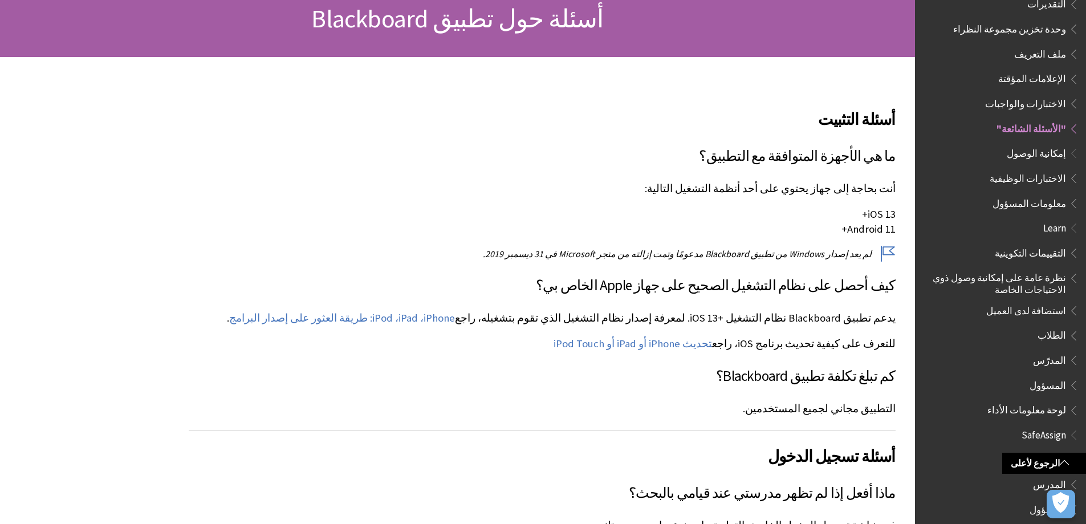
scroll to position [191, 0]
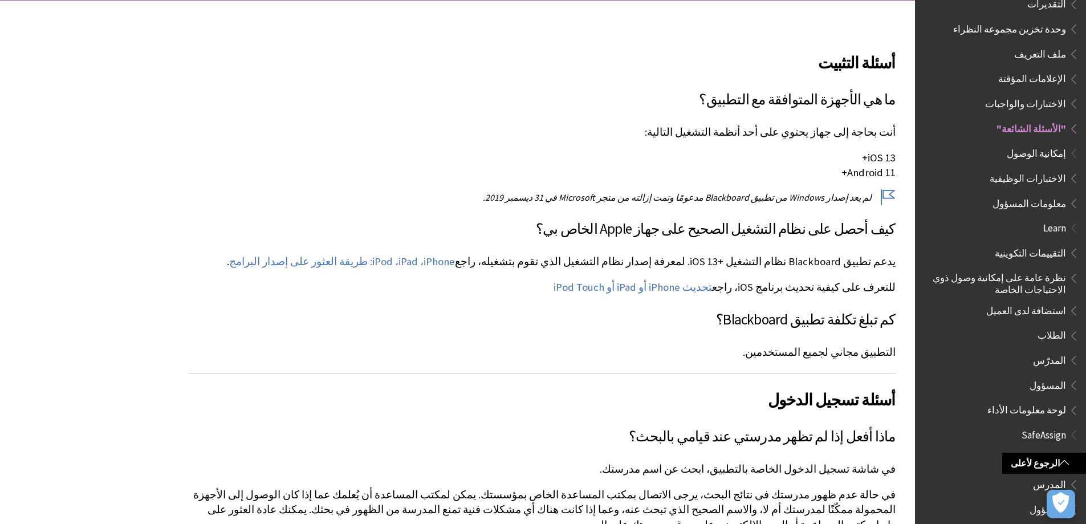
click at [1053, 355] on span "المدرّس" at bounding box center [1049, 358] width 33 height 15
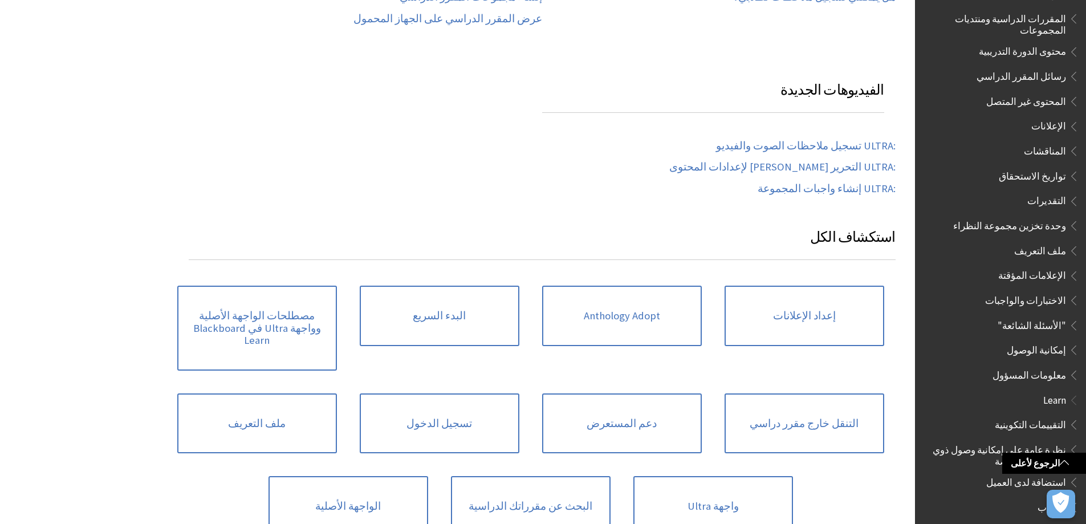
scroll to position [795, 0]
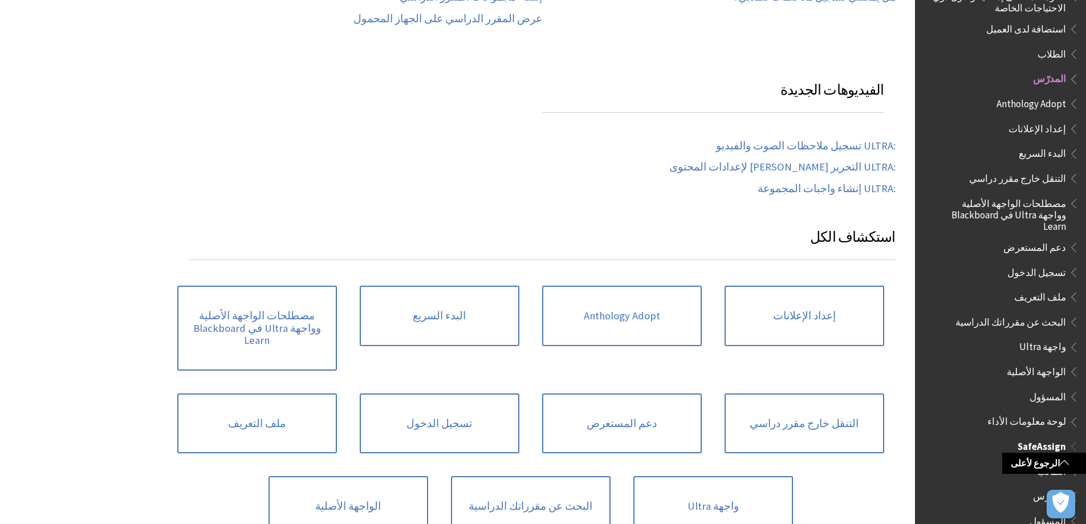
click at [1037, 437] on span "SafeAssign" at bounding box center [1042, 444] width 48 height 15
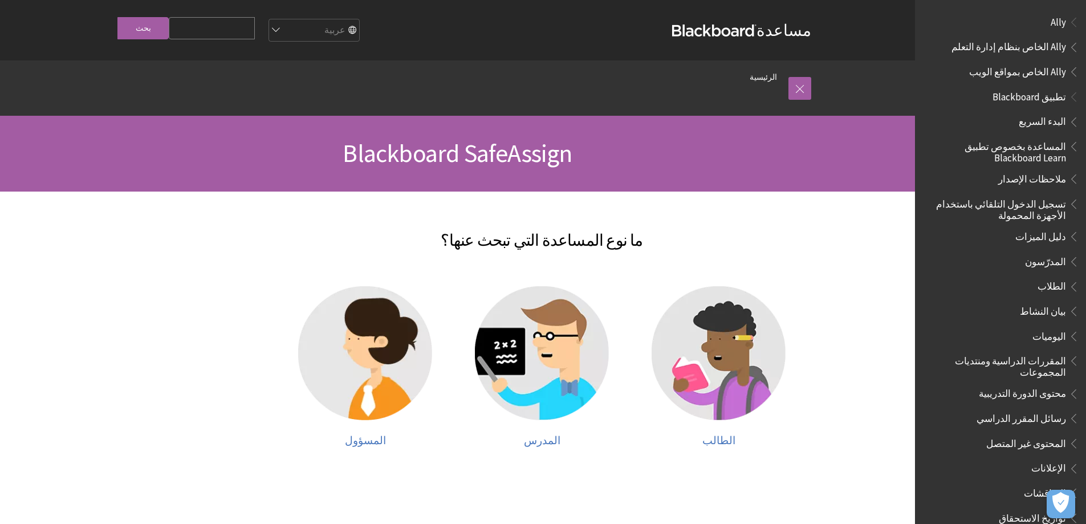
scroll to position [440, 0]
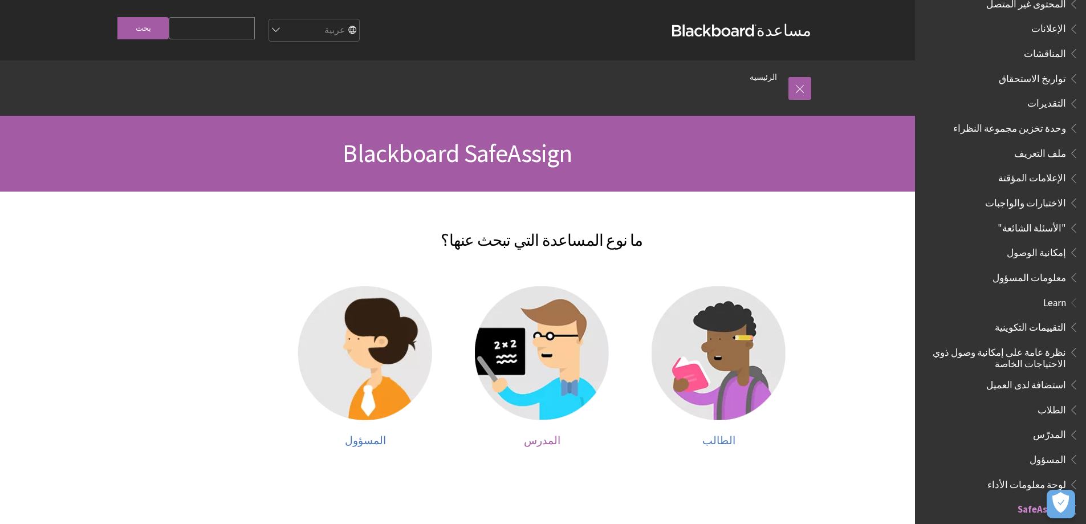
click at [550, 434] on span "المدرس" at bounding box center [542, 440] width 36 height 13
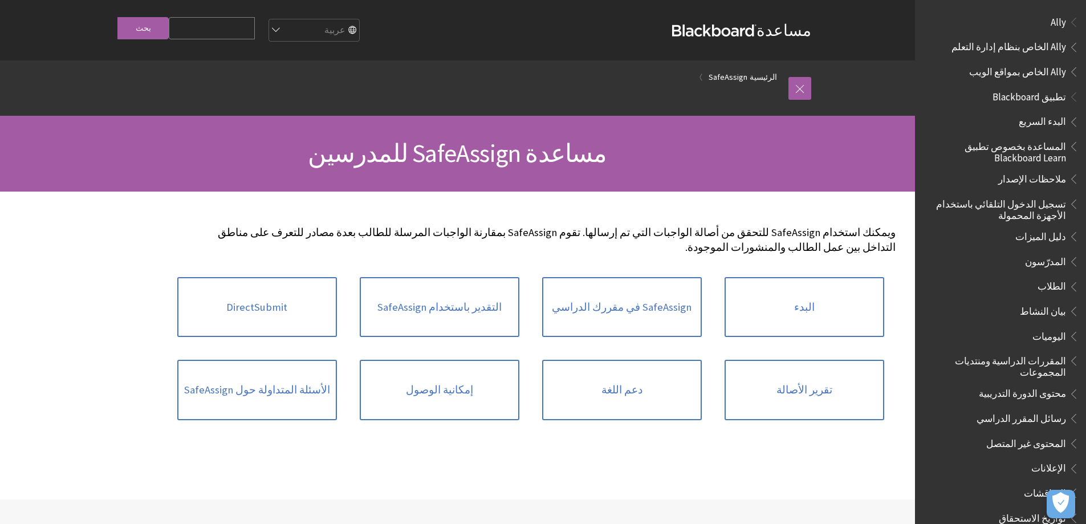
scroll to position [713, 0]
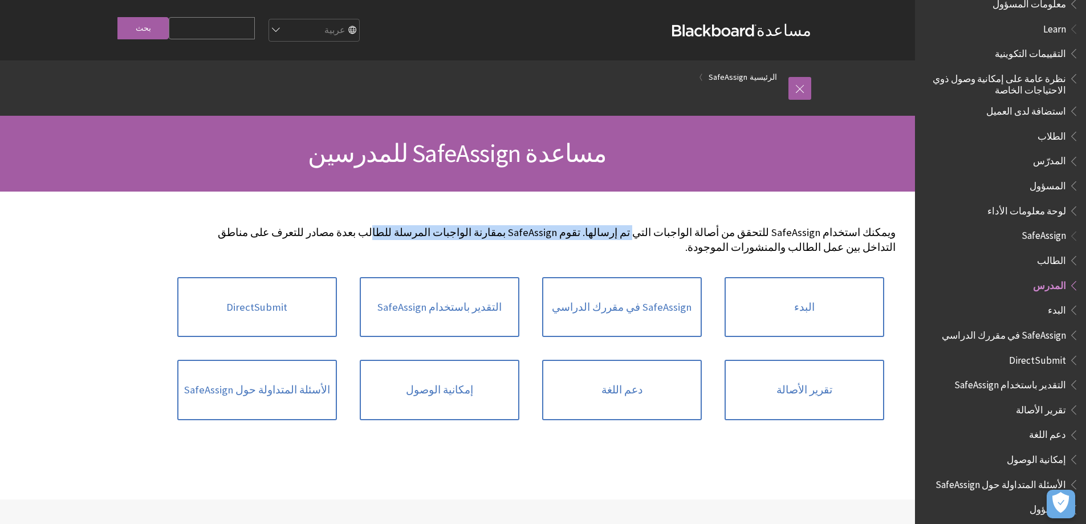
drag, startPoint x: 687, startPoint y: 232, endPoint x: 513, endPoint y: 243, distance: 174.8
click at [485, 235] on p "ويمكنك استخدام SafeAssign للتحقق من أصالة الواجبات التي تم إرسالها. تقوم SafeAs…" at bounding box center [542, 240] width 707 height 30
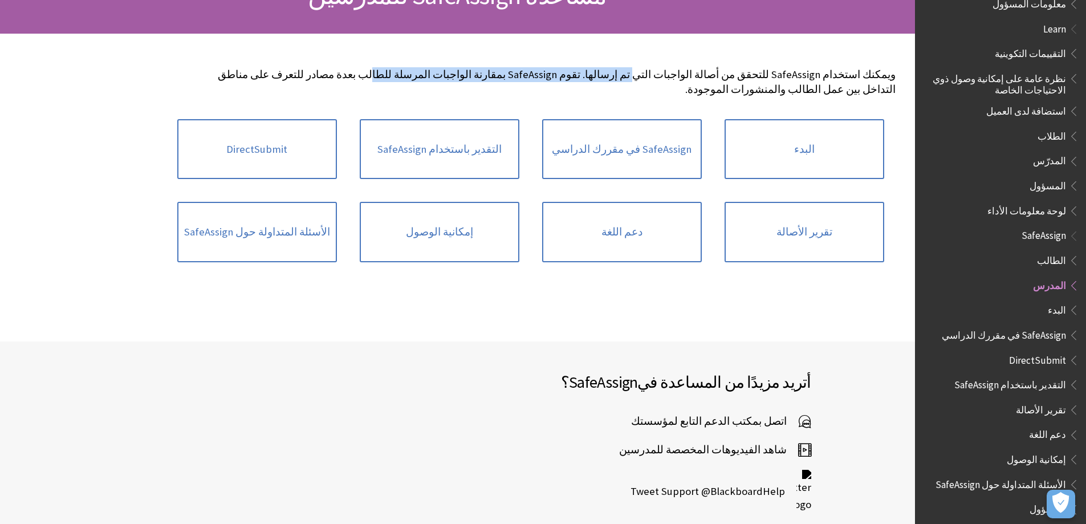
scroll to position [171, 0]
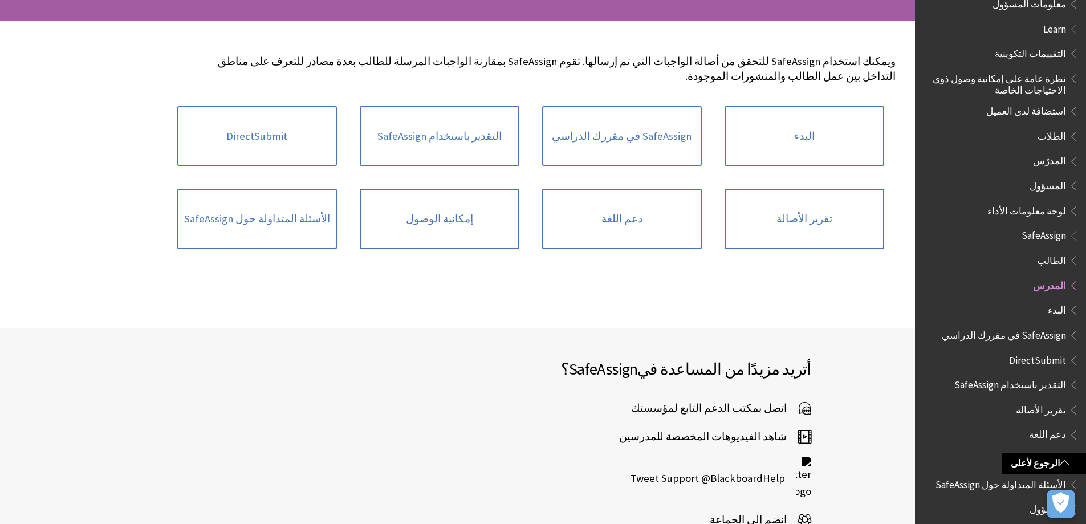
click at [1073, 354] on span "Book outline for Blackboard SafeAssign" at bounding box center [1072, 358] width 12 height 14
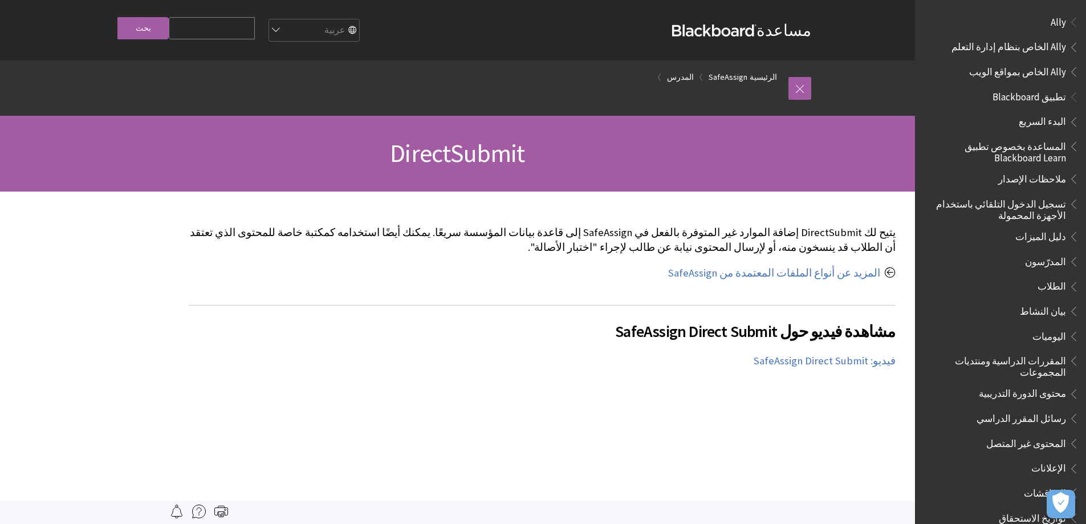
scroll to position [713, 0]
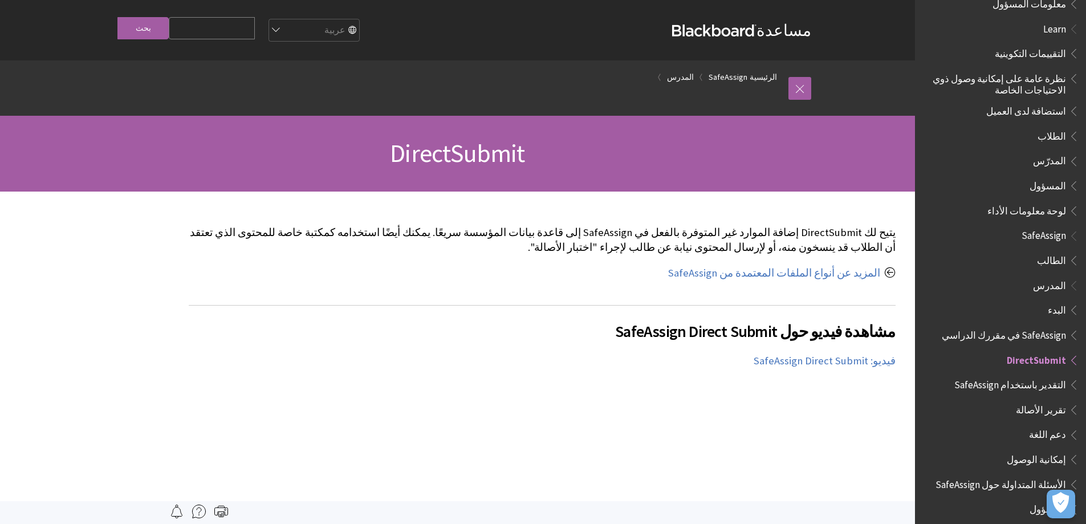
click at [241, 35] on input "Search Query" at bounding box center [212, 28] width 86 height 22
type input "h"
type input "استيراد الاسئله"
click at [117, 17] on input "بحث" at bounding box center [142, 28] width 51 height 22
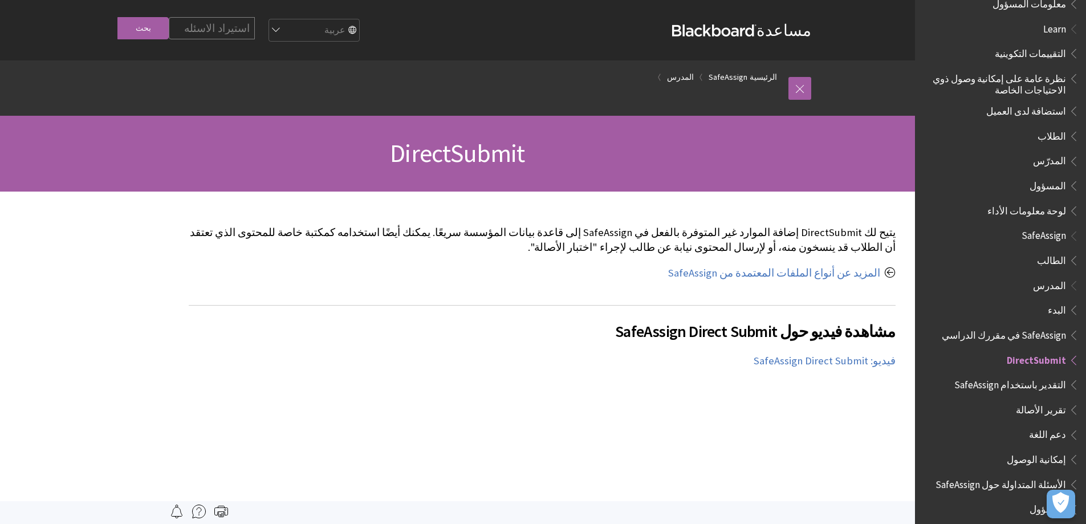
click at [137, 29] on input "بحث" at bounding box center [142, 28] width 51 height 22
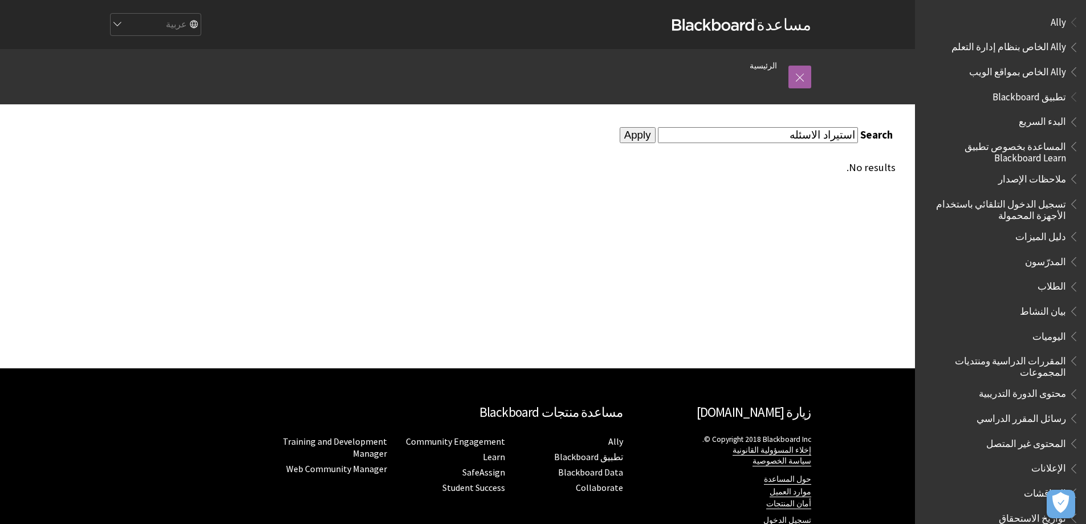
drag, startPoint x: 791, startPoint y: 132, endPoint x: 830, endPoint y: 134, distance: 39.4
click at [830, 134] on input "استيراد الاسئله" at bounding box center [758, 134] width 200 height 15
type input "استيراد"
click at [654, 135] on input "Apply" at bounding box center [638, 135] width 36 height 16
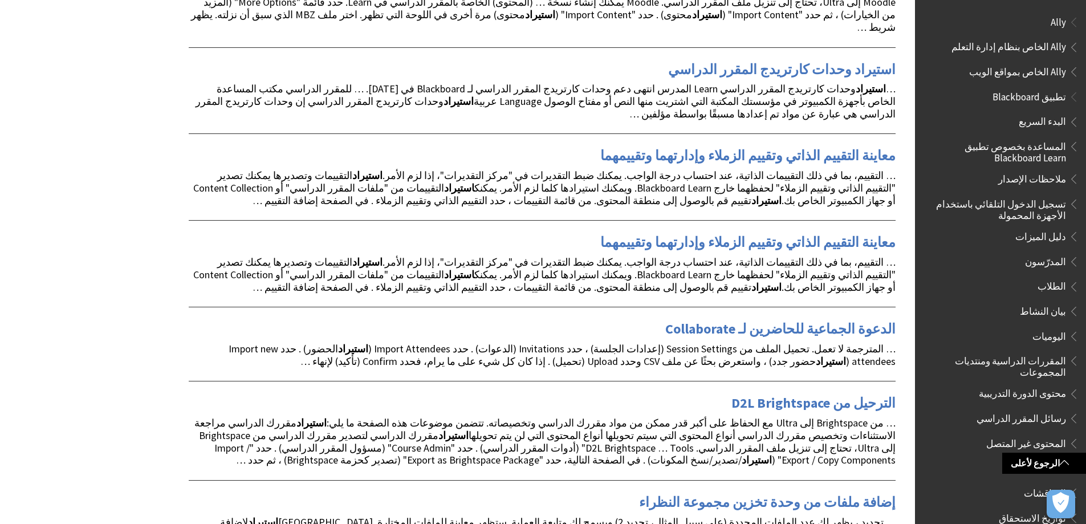
scroll to position [1539, 0]
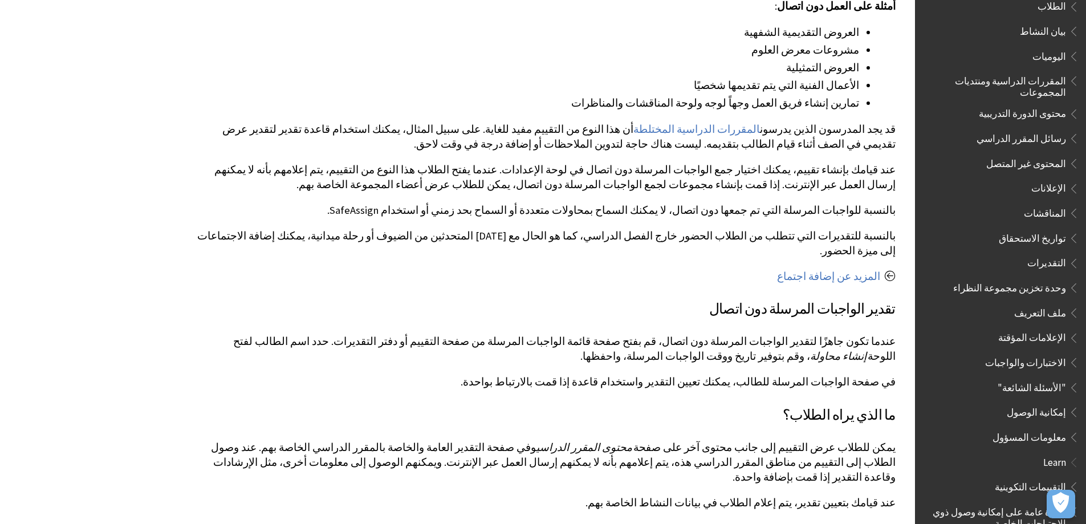
scroll to position [16914, 0]
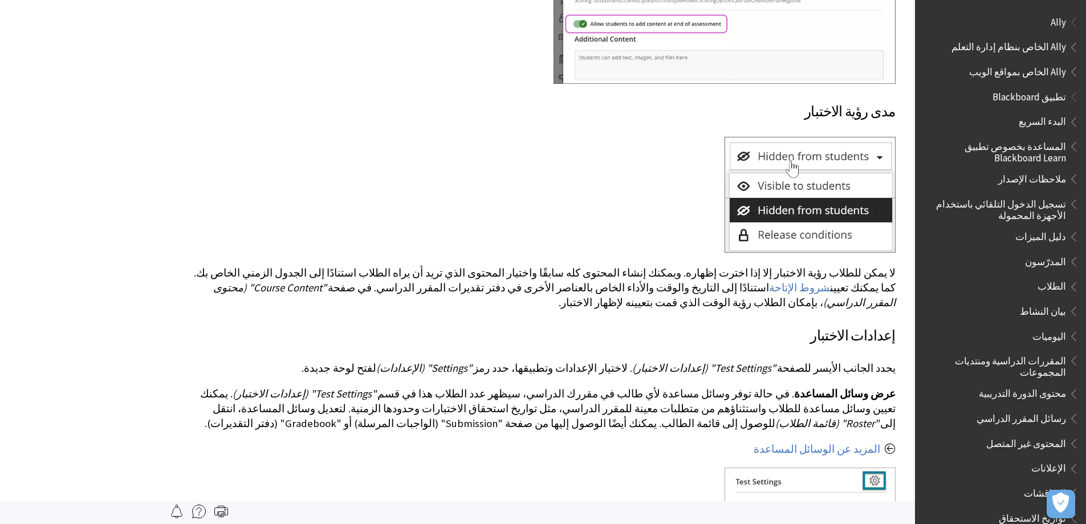
scroll to position [2555, 0]
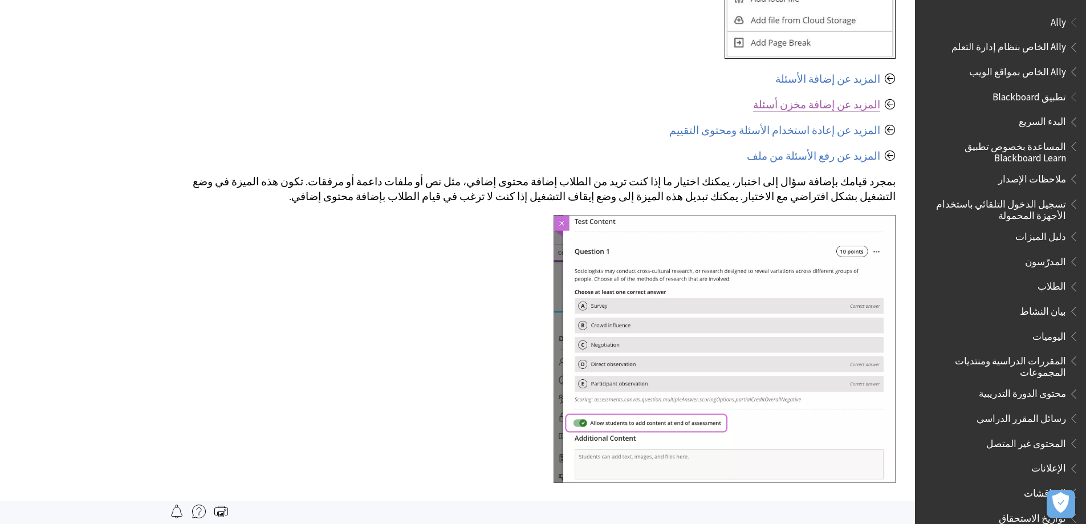
click at [854, 98] on link "المزيد عن إضافة مخزن أسئلة" at bounding box center [816, 105] width 127 height 14
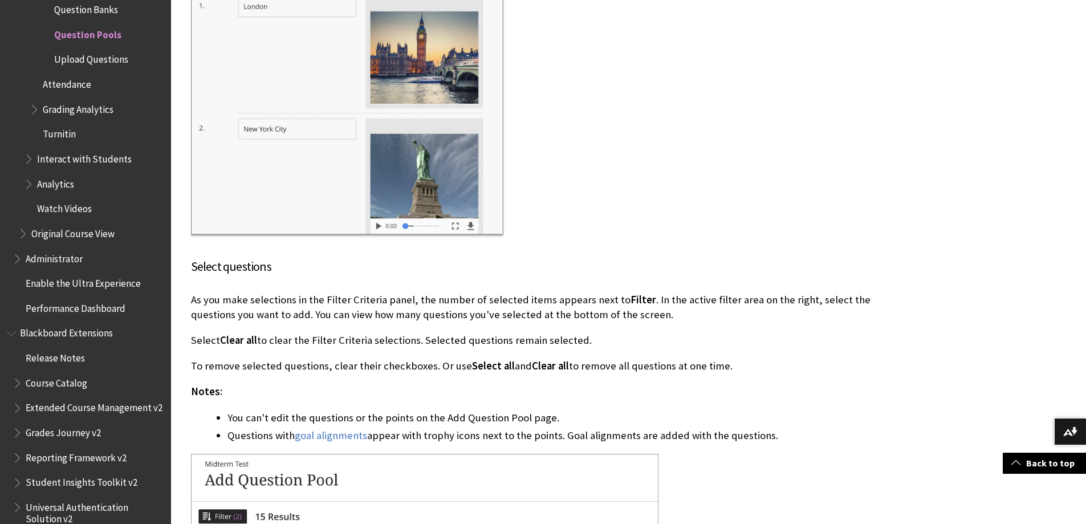
scroll to position [2508, 0]
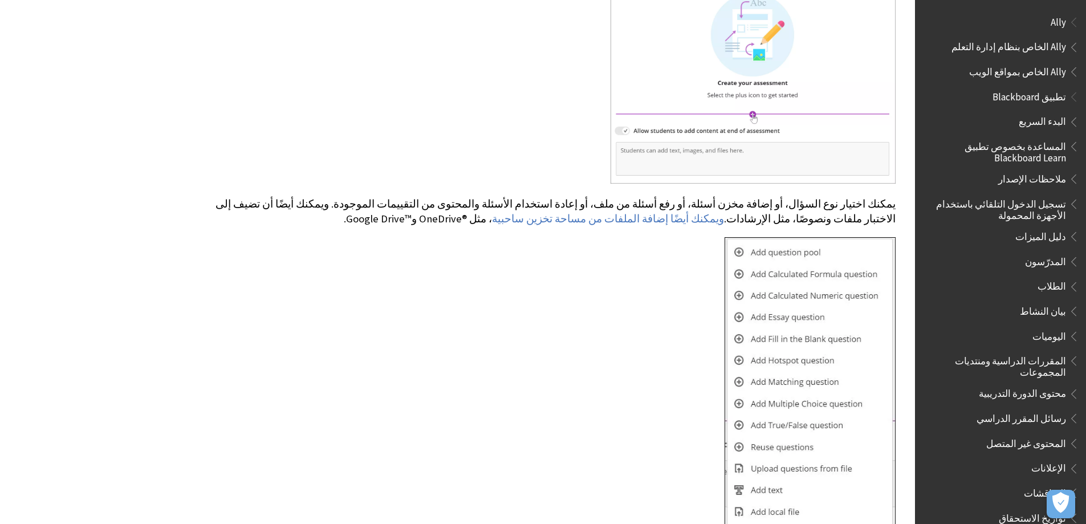
scroll to position [2384, 0]
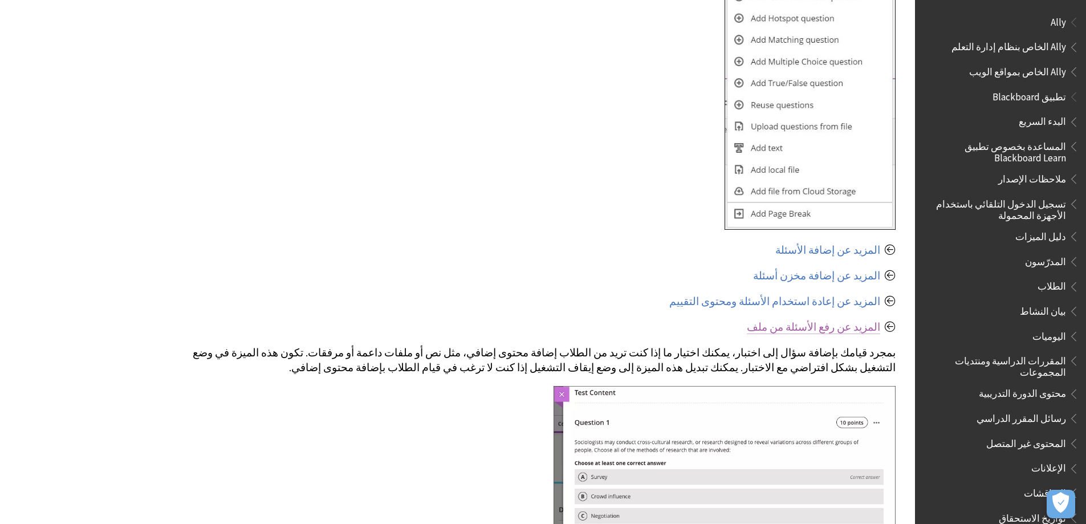
click at [847, 320] on link "المزيد عن رفع الأسئلة من ملف" at bounding box center [813, 327] width 133 height 14
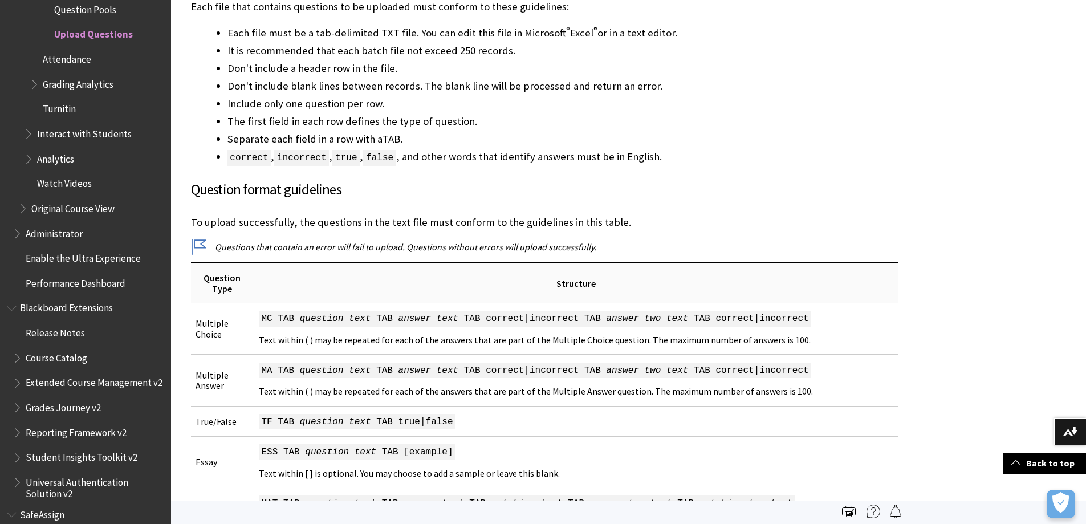
scroll to position [456, 0]
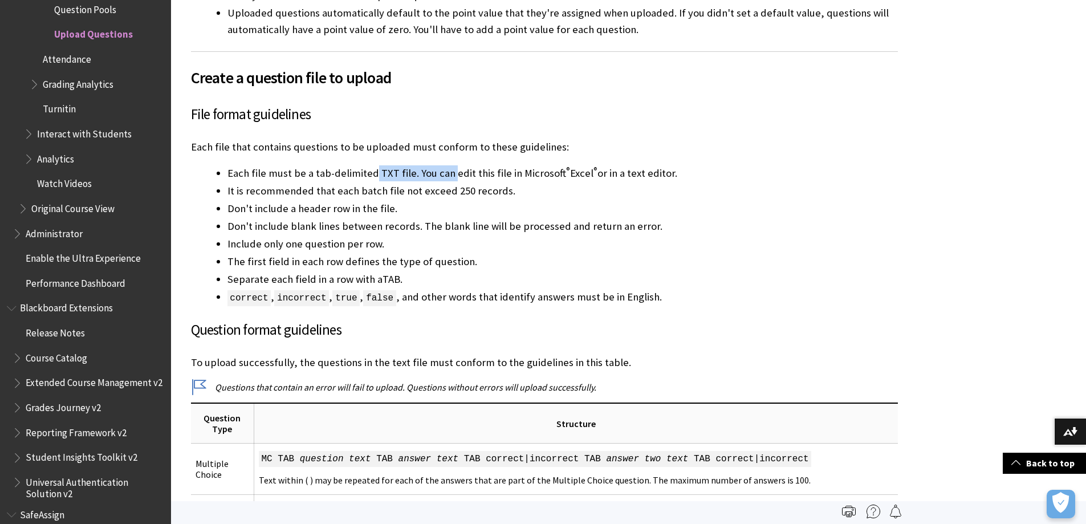
drag, startPoint x: 372, startPoint y: 171, endPoint x: 451, endPoint y: 177, distance: 78.9
click at [451, 177] on li "Each file must be a tab-delimited TXT file. You can edit this file in Microsoft…" at bounding box center [562, 173] width 670 height 16
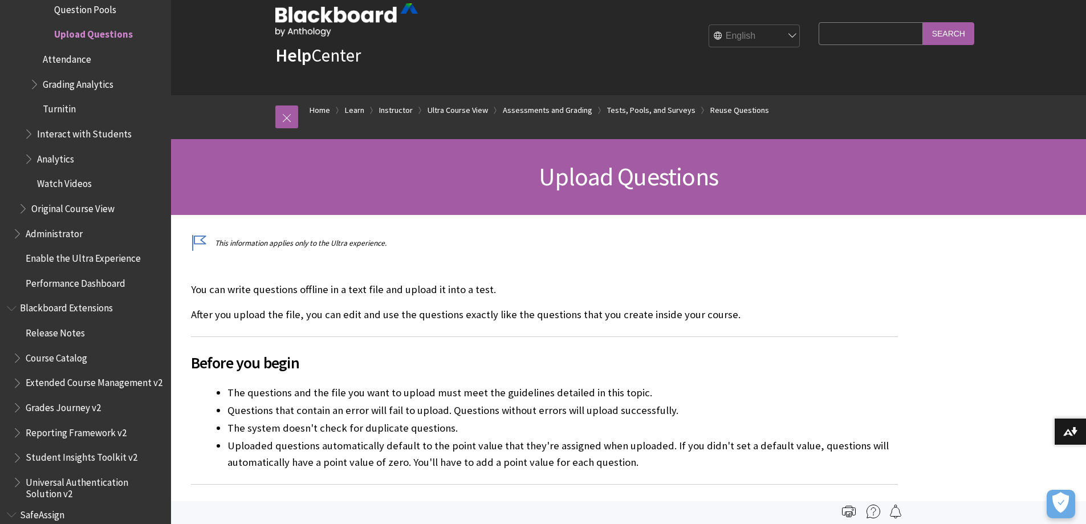
scroll to position [0, 0]
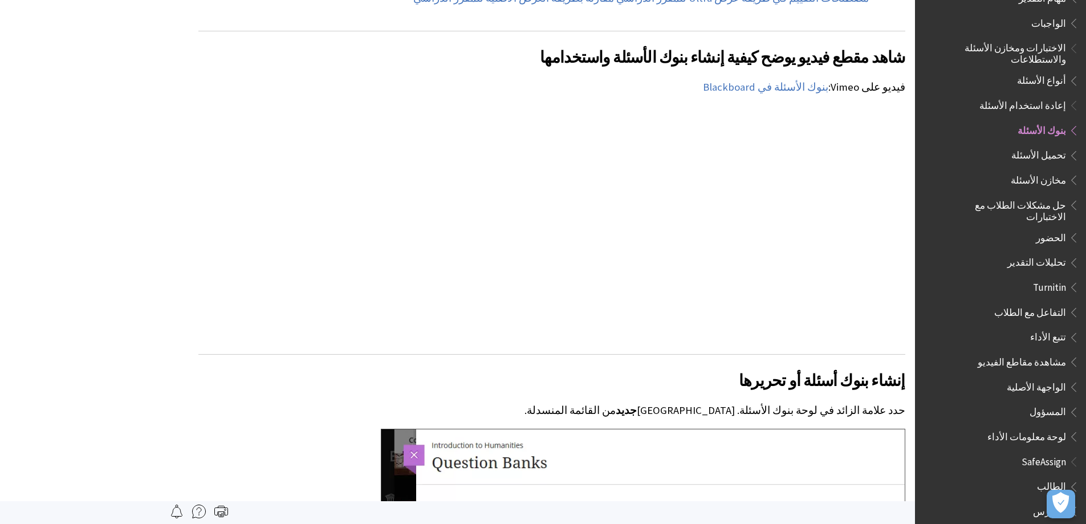
scroll to position [1140, -10]
